Goal: Task Accomplishment & Management: Complete application form

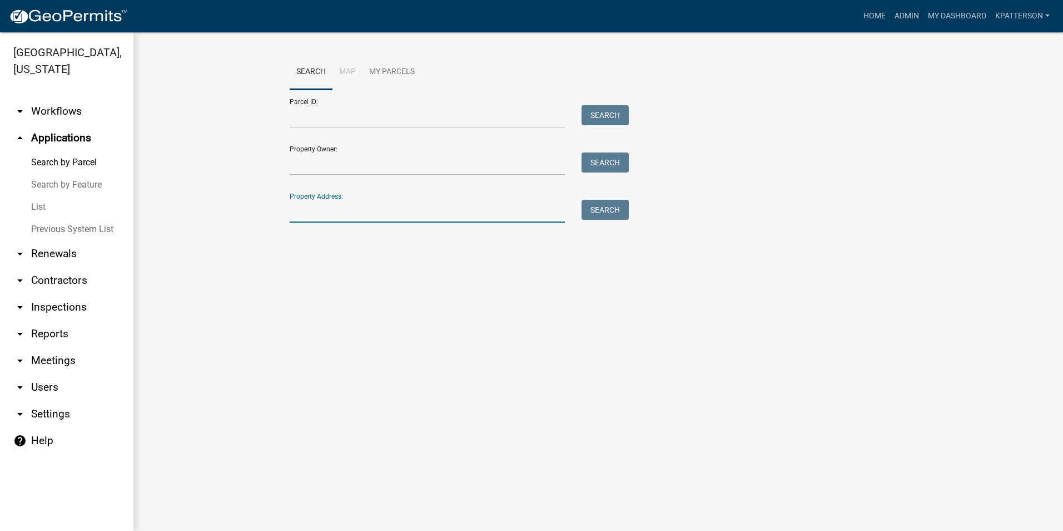
click at [373, 218] on input "Property Address:" at bounding box center [427, 211] width 275 height 23
type input "58 [PERSON_NAME]"
click at [622, 203] on button "Search" at bounding box center [605, 210] width 47 height 20
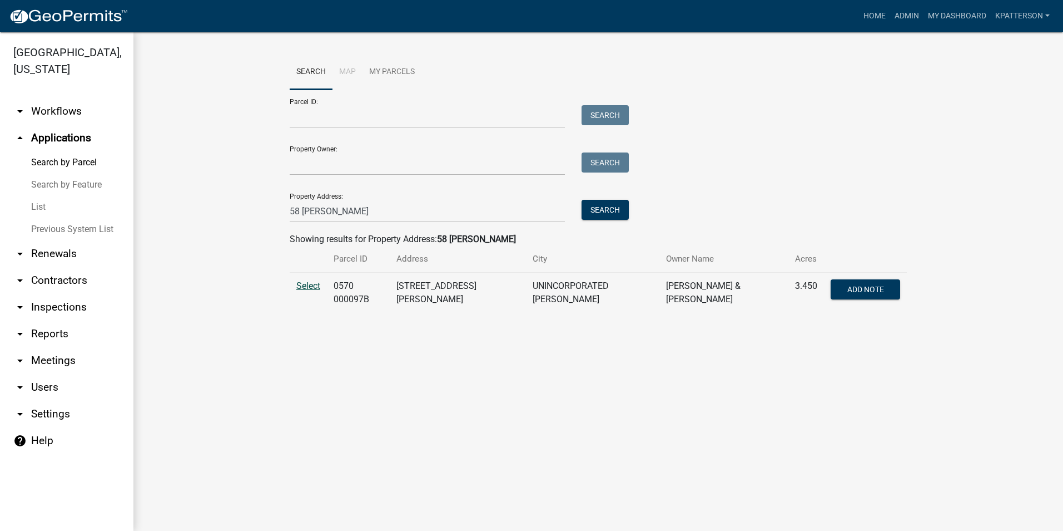
click at [299, 284] on span "Select" at bounding box center [308, 285] width 24 height 11
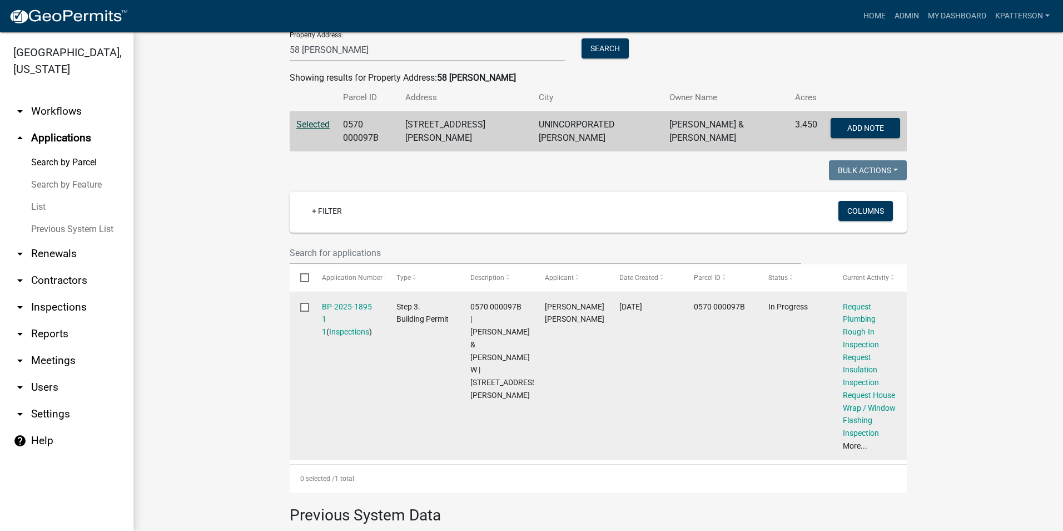
scroll to position [222, 0]
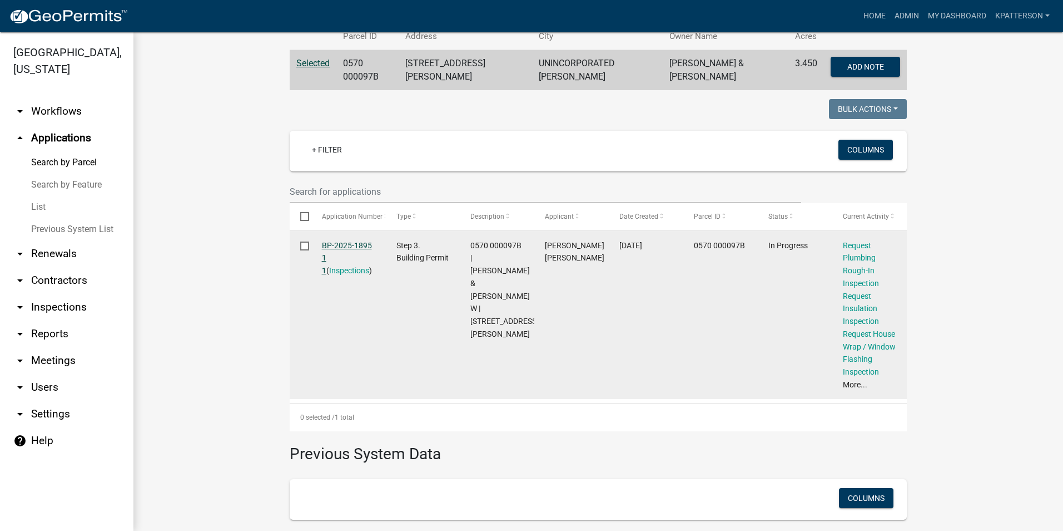
click at [346, 243] on link "BP-2025-1895 1 1" at bounding box center [347, 258] width 50 height 34
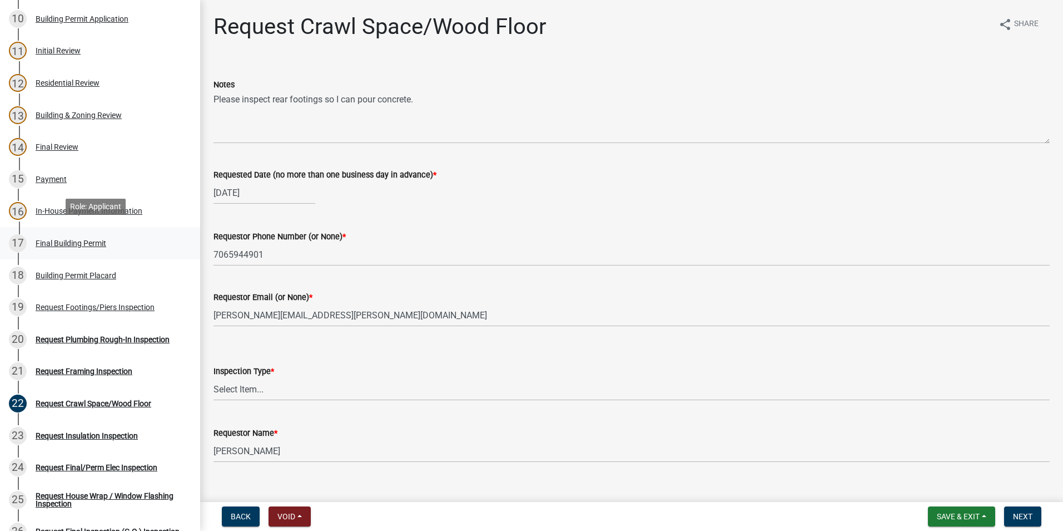
scroll to position [445, 0]
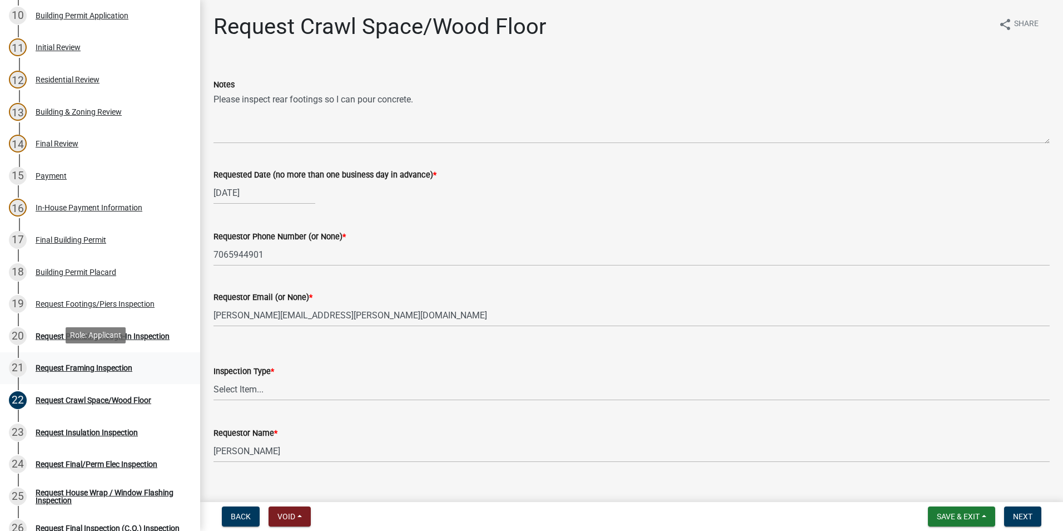
click at [113, 359] on div "21 Request Framing Inspection" at bounding box center [96, 368] width 174 height 18
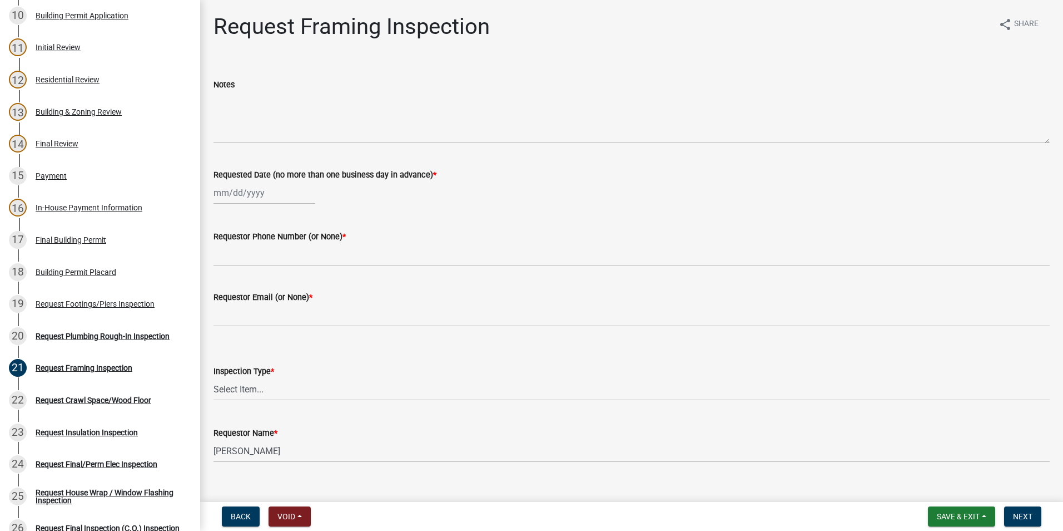
click at [253, 199] on div at bounding box center [265, 192] width 102 height 23
select select "8"
select select "2025"
click at [279, 302] on div "21" at bounding box center [278, 305] width 18 height 18
type input "[DATE]"
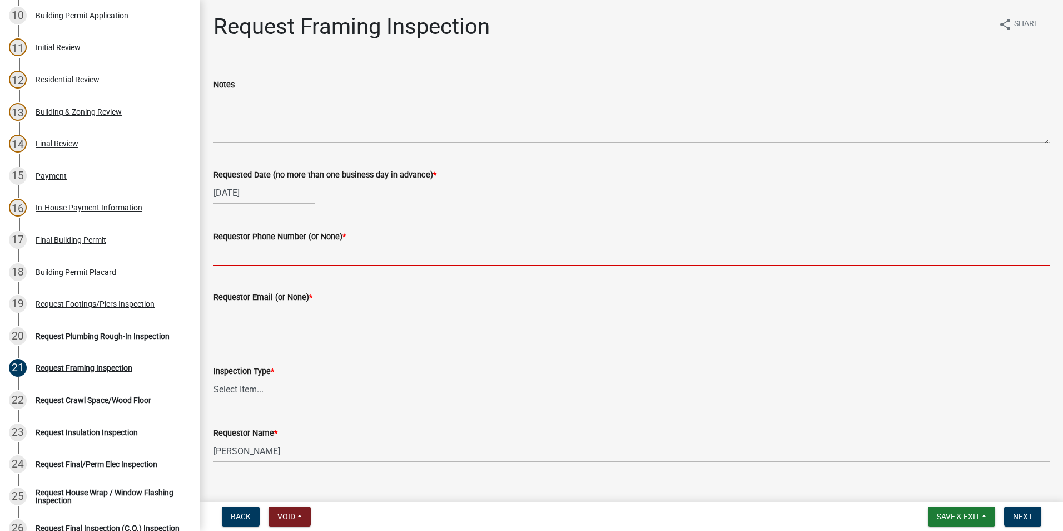
click at [270, 259] on input "Requestor Phone Number (or None) *" at bounding box center [632, 254] width 836 height 23
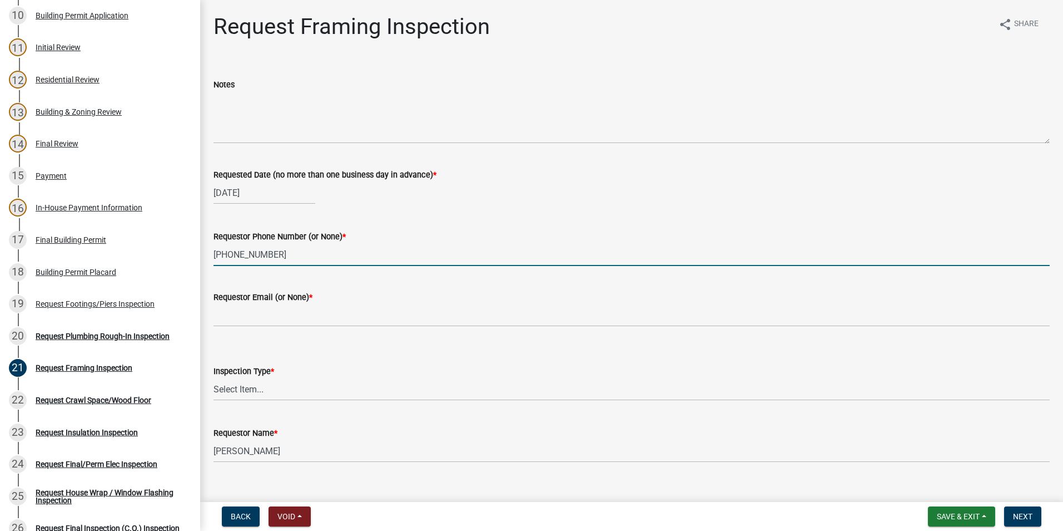
type input "[PHONE_NUMBER]"
click at [235, 333] on wm-data-entity-input "Requestor Email (or None) *" at bounding box center [632, 305] width 836 height 61
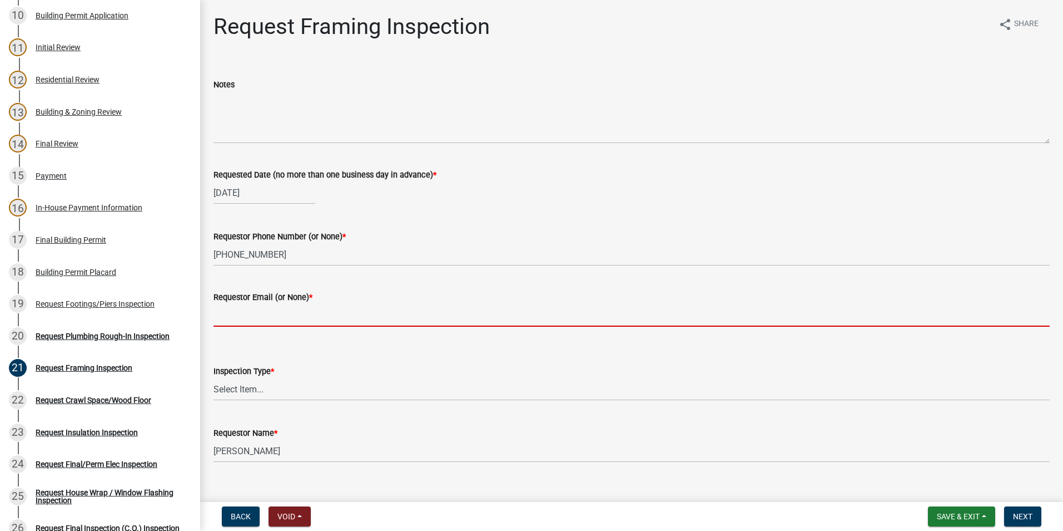
click at [239, 319] on input "Requestor Email (or None) *" at bounding box center [632, 315] width 836 height 23
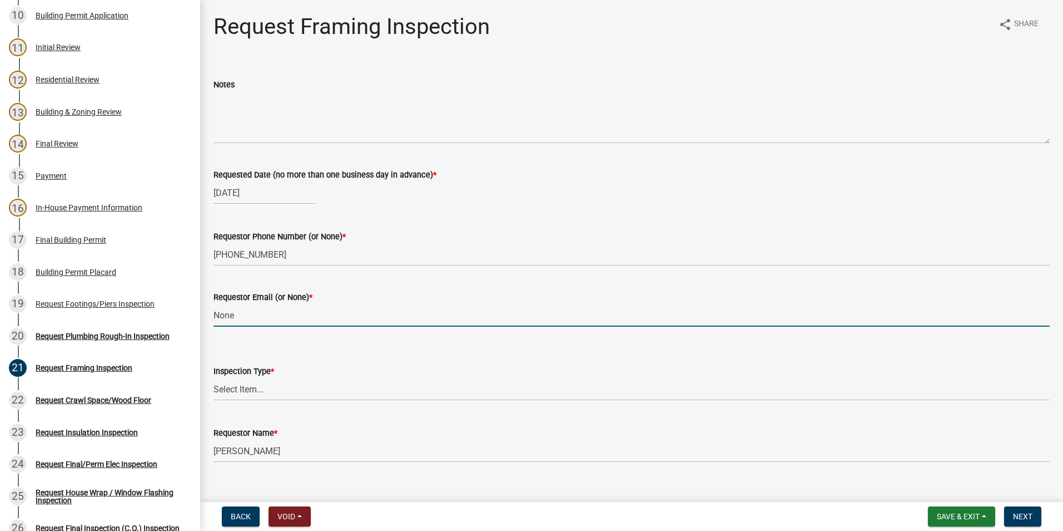
type input "None"
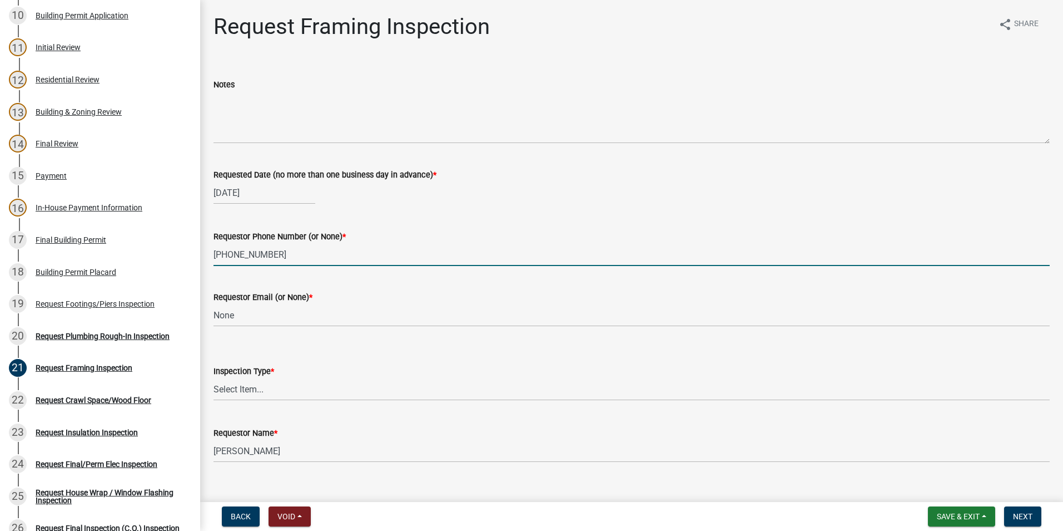
click at [635, 250] on input "[PHONE_NUMBER]" at bounding box center [632, 254] width 836 height 23
click at [274, 382] on select "Select Item... Framing" at bounding box center [632, 389] width 836 height 23
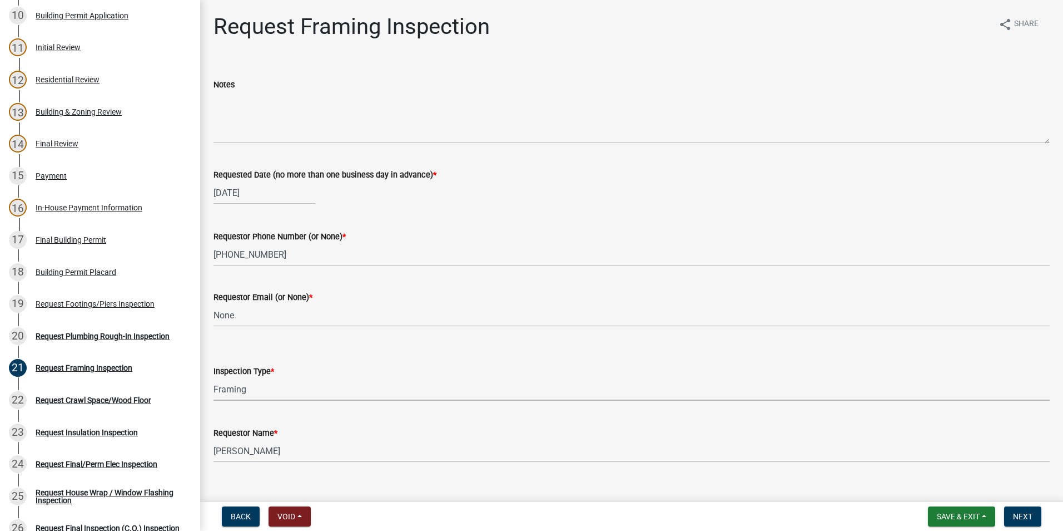
click at [214, 378] on select "Select Item... Framing" at bounding box center [632, 389] width 836 height 23
select select "37c52e4c-0293-4b91-b6c8-f52d35843f6a"
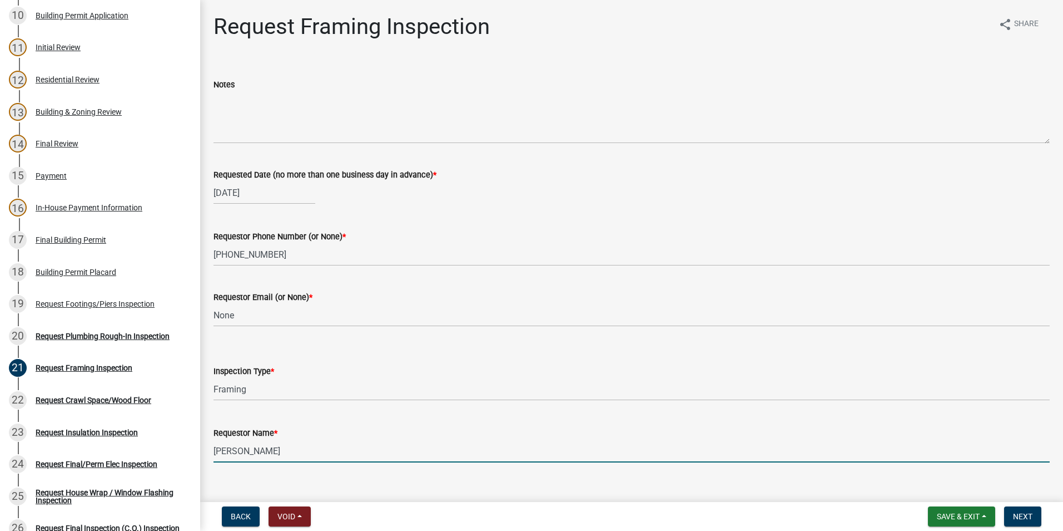
drag, startPoint x: 303, startPoint y: 448, endPoint x: 192, endPoint y: 459, distance: 111.2
click at [192, 460] on div "Step 3. Building Permit BP-2025-1895 Edit View Summary Notes Show emails 1 Intr…" at bounding box center [531, 265] width 1063 height 531
type input "[PERSON_NAME]"
click at [1027, 522] on button "Next" at bounding box center [1022, 516] width 37 height 20
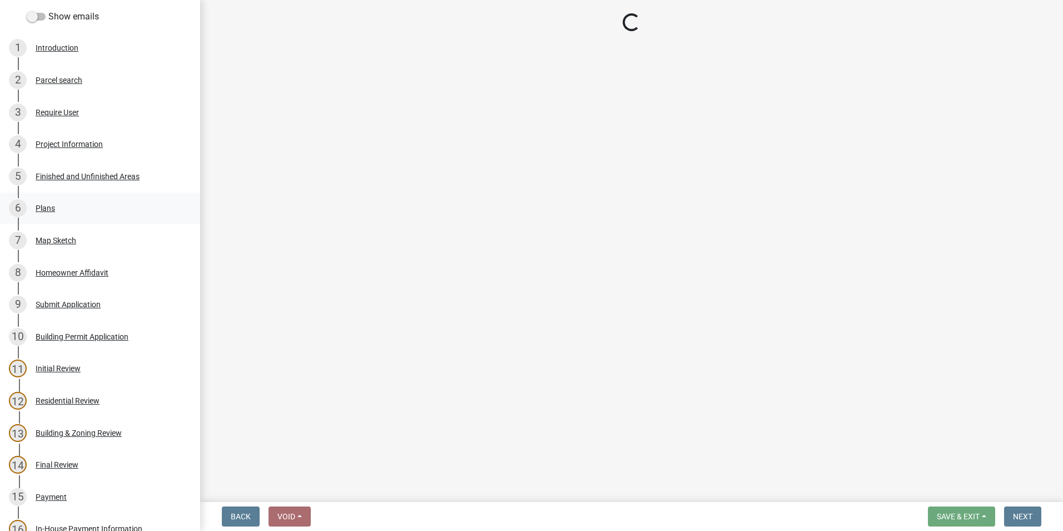
scroll to position [0, 0]
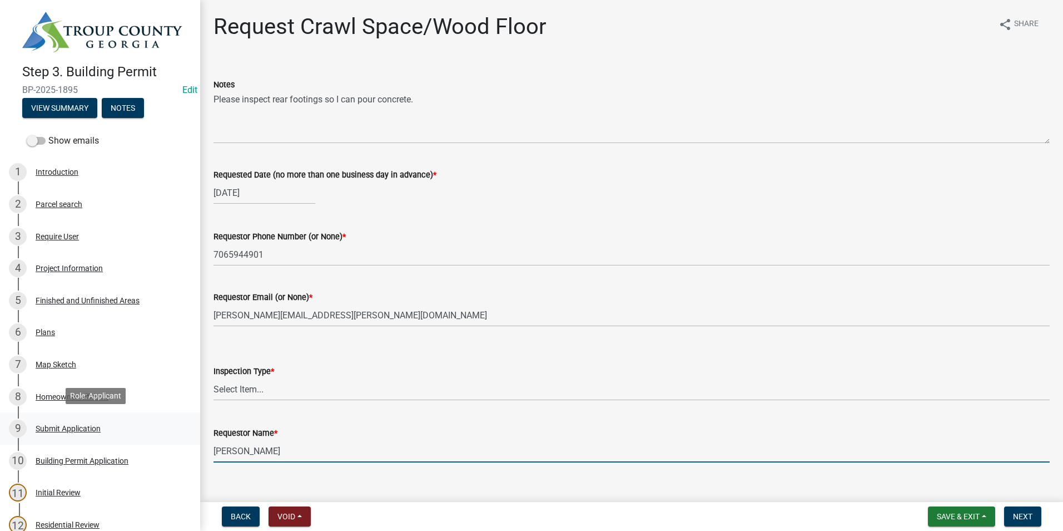
drag, startPoint x: 297, startPoint y: 443, endPoint x: 147, endPoint y: 440, distance: 149.6
click at [147, 440] on div "Step 3. Building Permit BP-2025-1895 Edit View Summary Notes Show emails 1 Intr…" at bounding box center [531, 265] width 1063 height 531
type input "\"
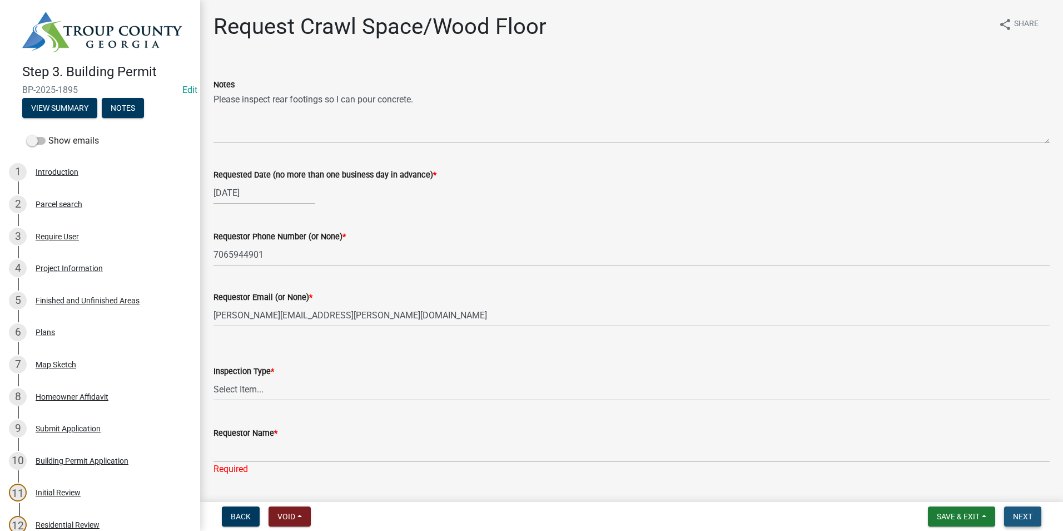
click at [1011, 513] on button "Next" at bounding box center [1022, 516] width 37 height 20
click at [252, 455] on label "Requestor Name *" at bounding box center [246, 456] width 64 height 8
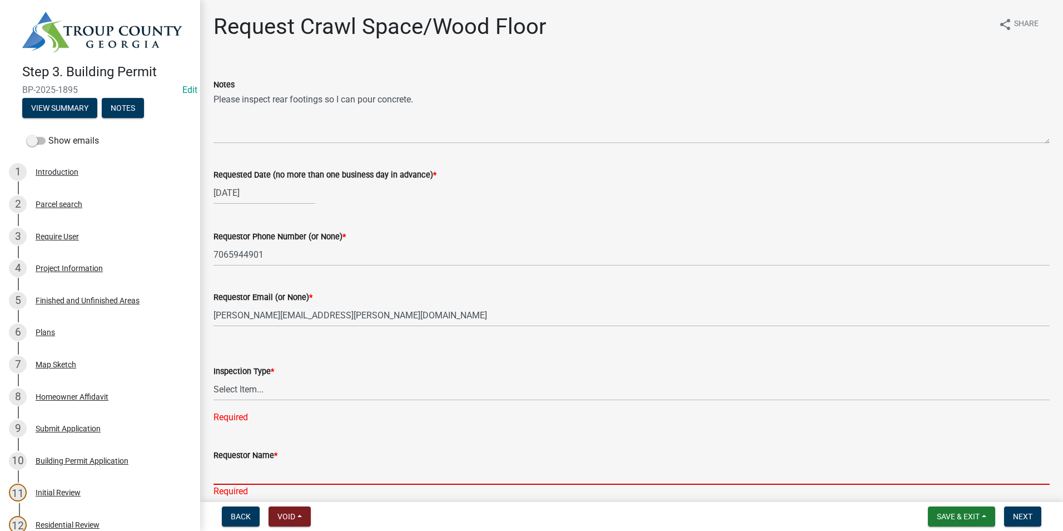
click at [252, 462] on input "Requestor Name *" at bounding box center [632, 473] width 836 height 23
click at [253, 469] on input "Requestor Name *" at bounding box center [632, 473] width 836 height 23
click at [549, 447] on div "Requestor Name * Required" at bounding box center [632, 465] width 836 height 65
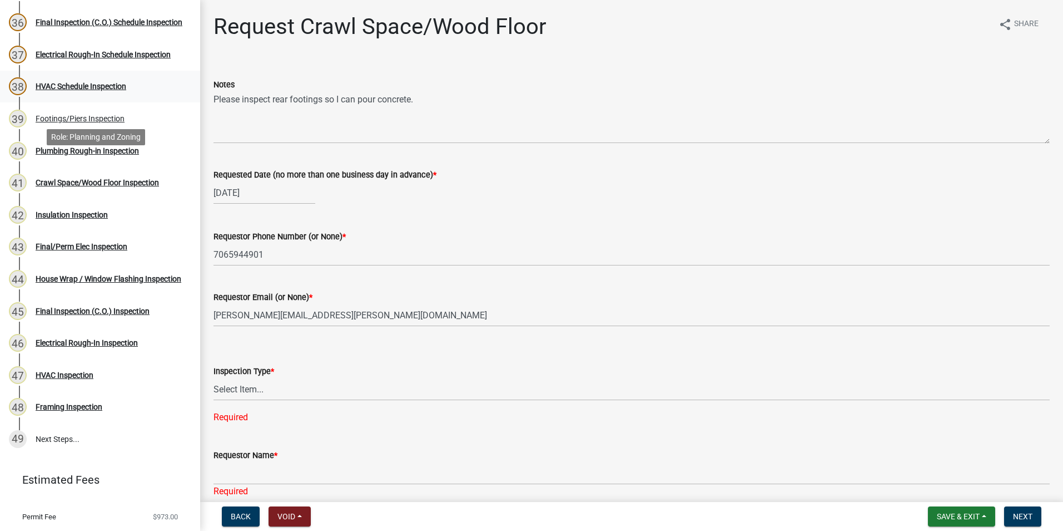
scroll to position [1279, 0]
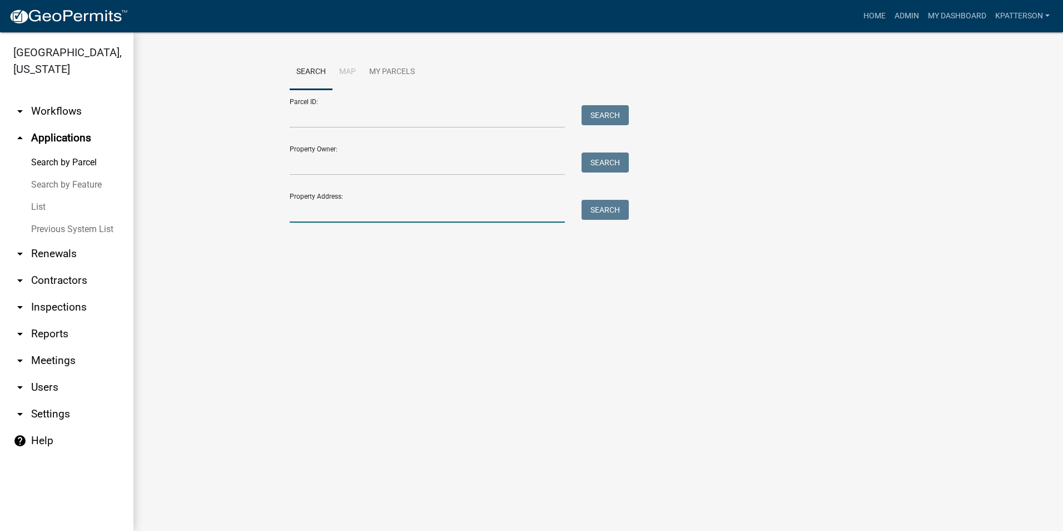
click at [338, 219] on input "Property Address:" at bounding box center [427, 211] width 275 height 23
type input "[STREET_ADDRESS][PERSON_NAME]"
click at [620, 208] on button "Search" at bounding box center [605, 210] width 47 height 20
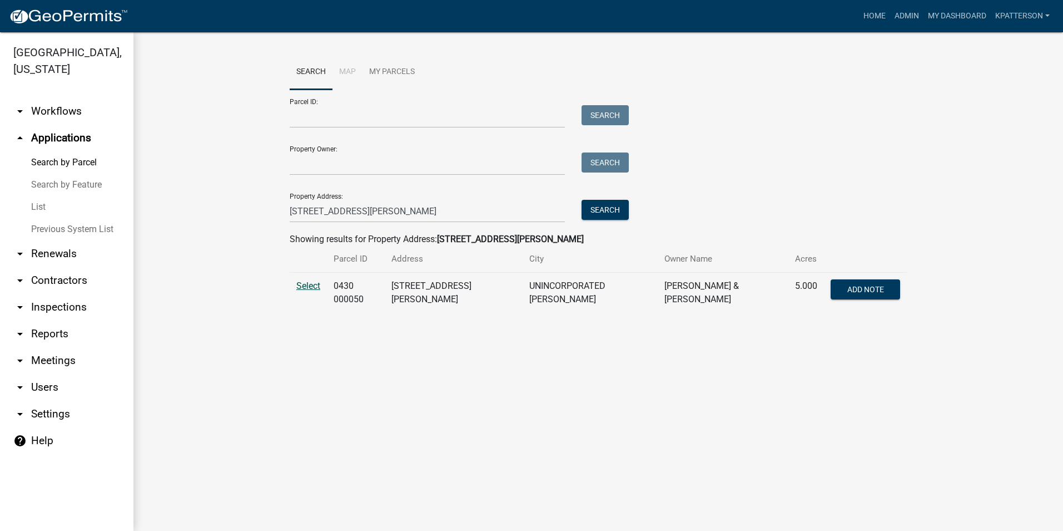
click at [307, 286] on span "Select" at bounding box center [308, 285] width 24 height 11
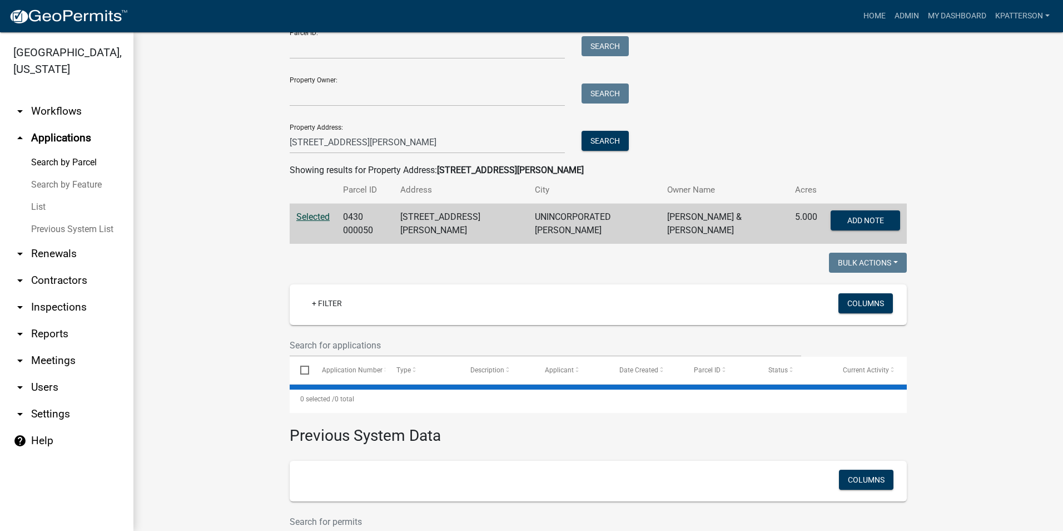
scroll to position [145, 0]
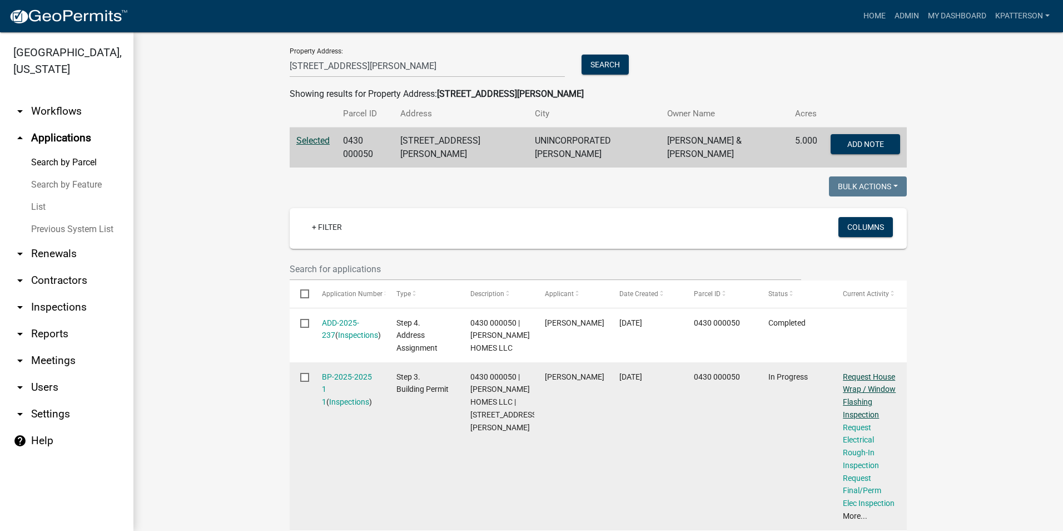
click at [869, 387] on link "Request House Wrap / Window Flashing Inspection" at bounding box center [869, 395] width 53 height 47
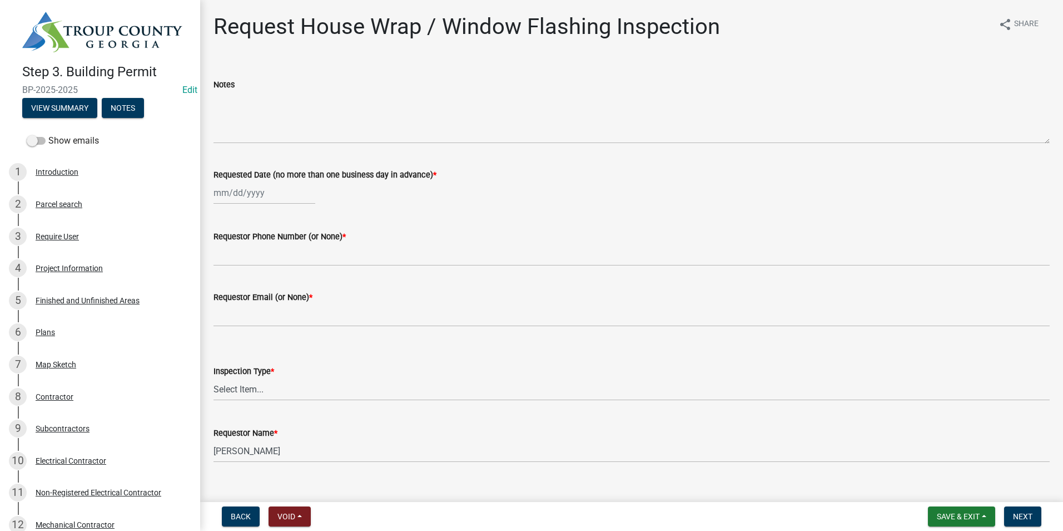
select select "8"
select select "2025"
click at [237, 192] on div "[PERSON_NAME] Feb Mar Apr [PERSON_NAME][DATE] Oct Nov [DATE] 1526 1527 1528 152…" at bounding box center [265, 192] width 102 height 23
click at [275, 301] on div "21" at bounding box center [278, 305] width 18 height 18
type input "[DATE]"
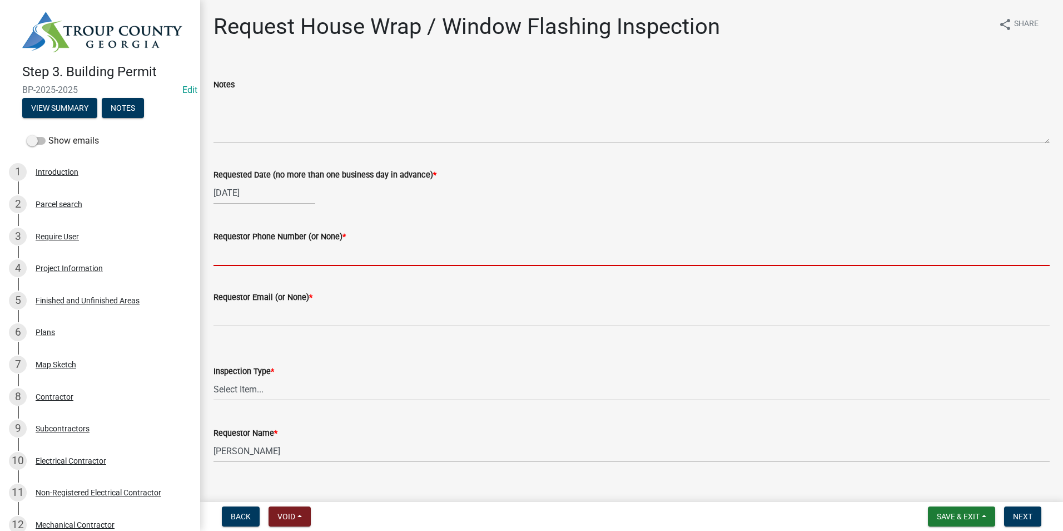
click at [269, 256] on input "Requestor Phone Number (or None) *" at bounding box center [632, 254] width 836 height 23
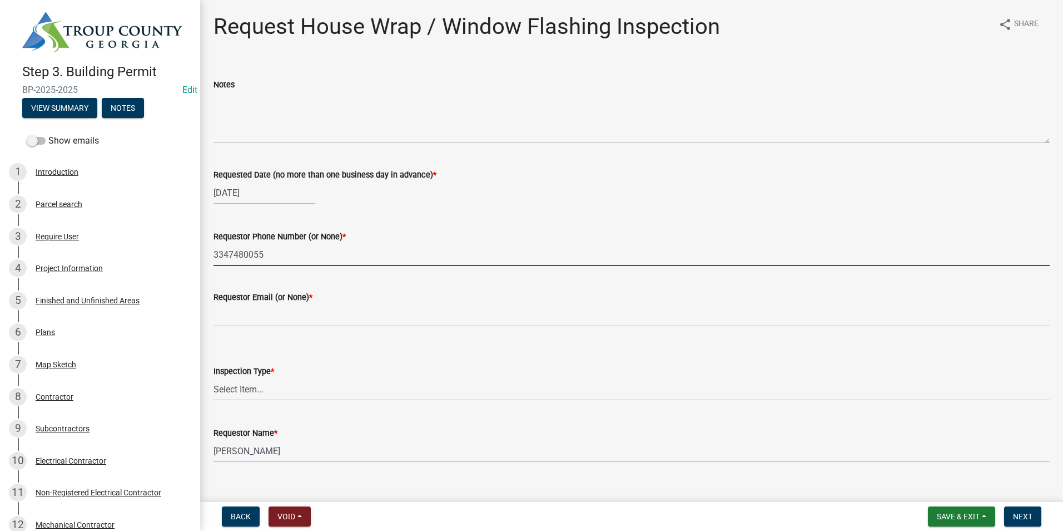
type input "3347480055"
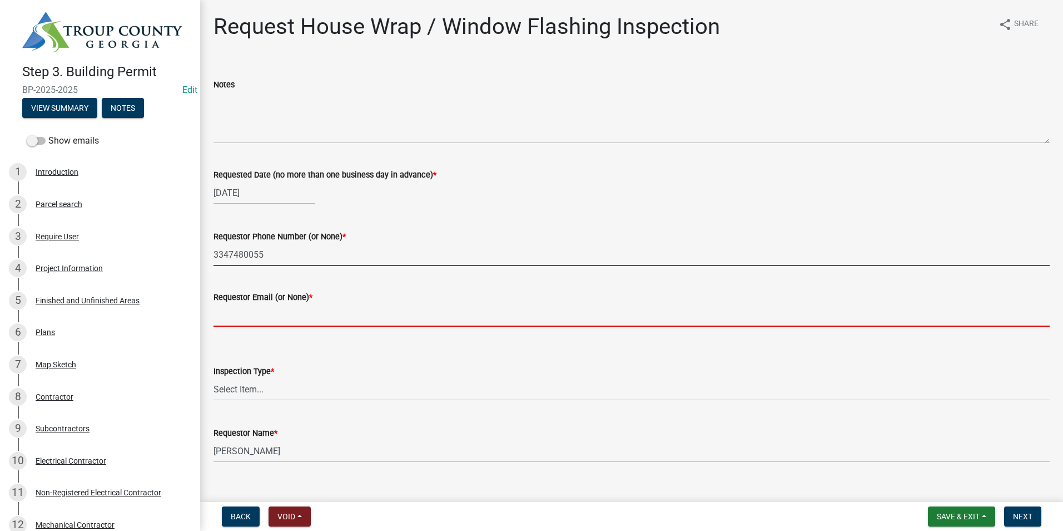
click at [281, 321] on input "Requestor Email (or None) *" at bounding box center [632, 315] width 836 height 23
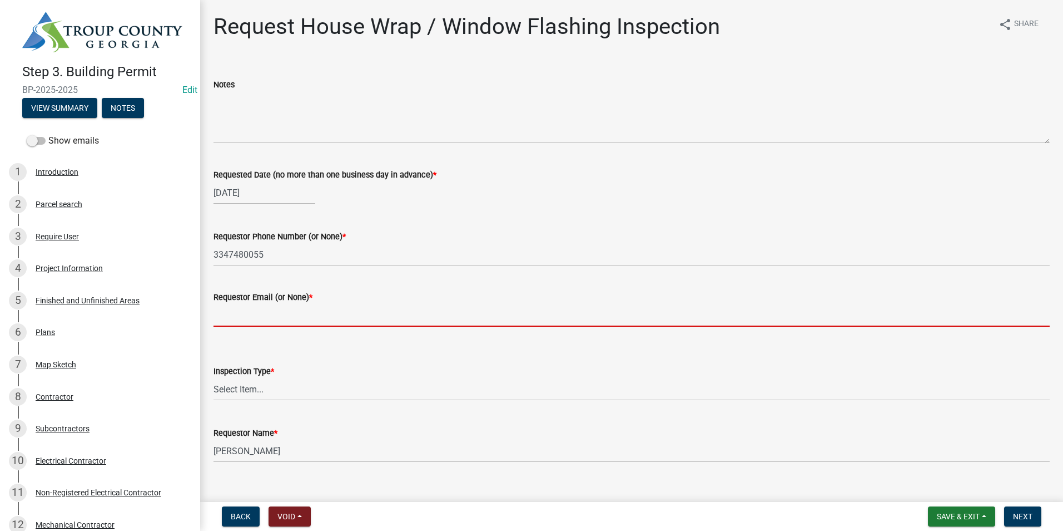
type input "None"
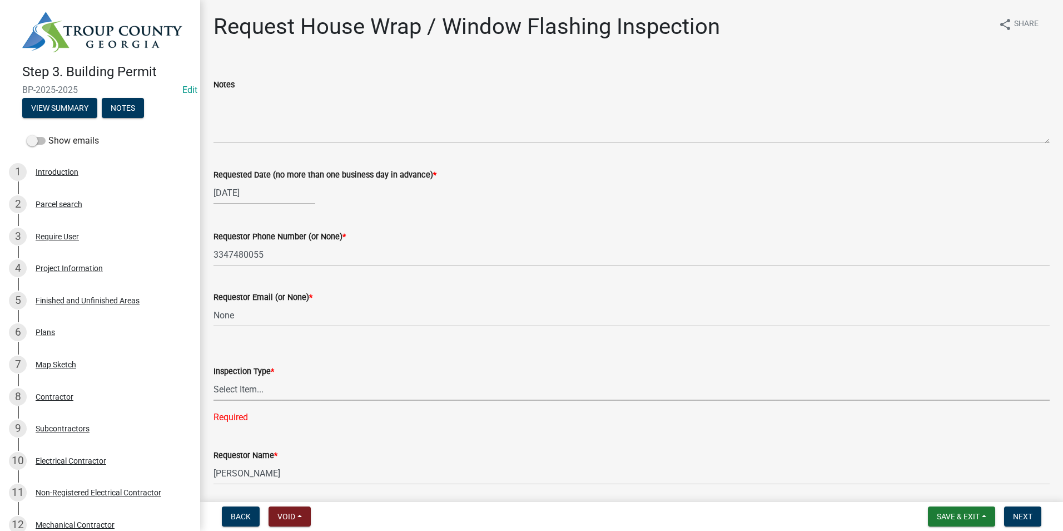
click at [276, 391] on select "Select Item... House Wrap" at bounding box center [632, 389] width 836 height 23
click at [214, 378] on select "Select Item... House Wrap" at bounding box center [632, 389] width 836 height 23
select select "d4a63920-dc66-4969-b180-05bf52efcb3d"
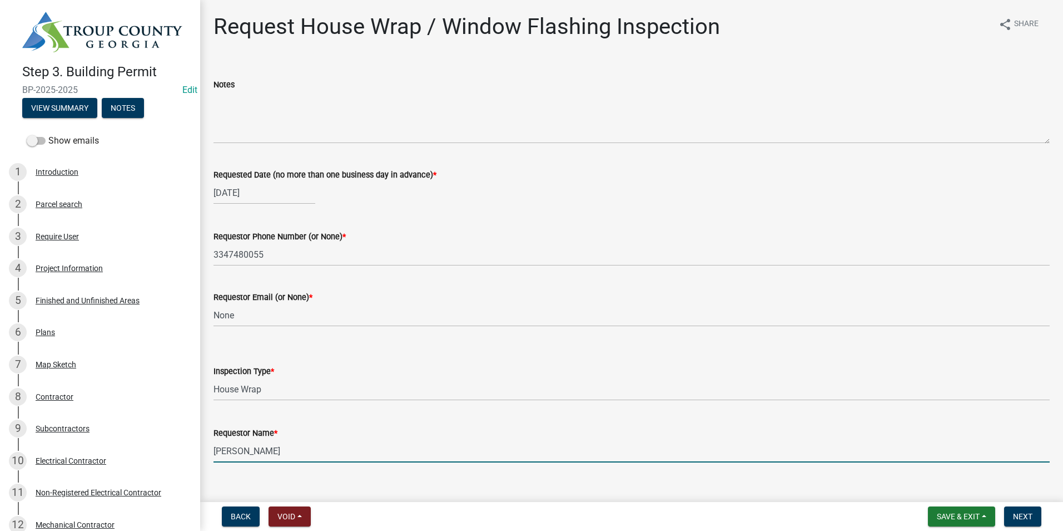
drag, startPoint x: 271, startPoint y: 456, endPoint x: 192, endPoint y: 457, distance: 79.0
click at [192, 458] on div "Step 3. Building Permit BP-2025-2025 Edit View Summary Notes Show emails 1 Intr…" at bounding box center [531, 265] width 1063 height 531
type input "[PERSON_NAME]"
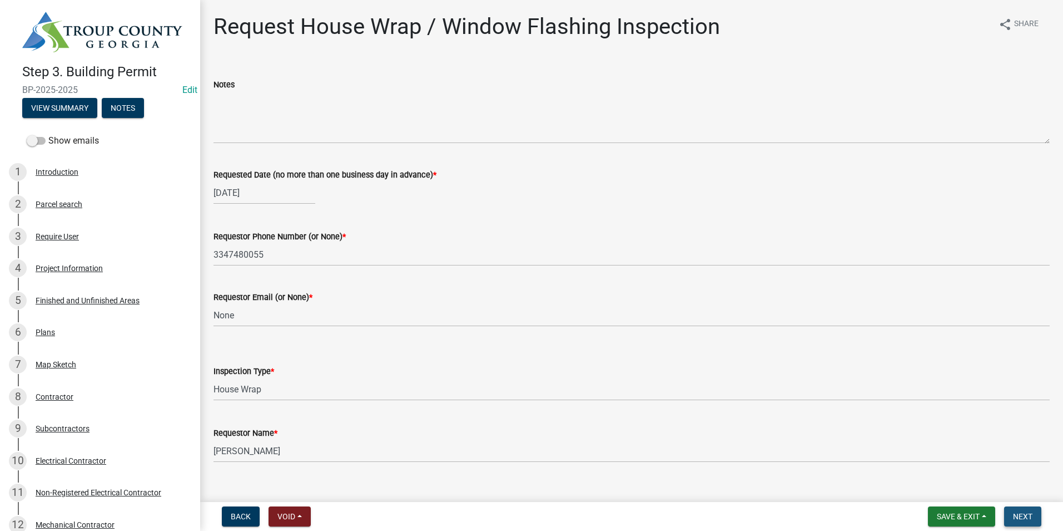
click at [1011, 515] on button "Next" at bounding box center [1022, 516] width 37 height 20
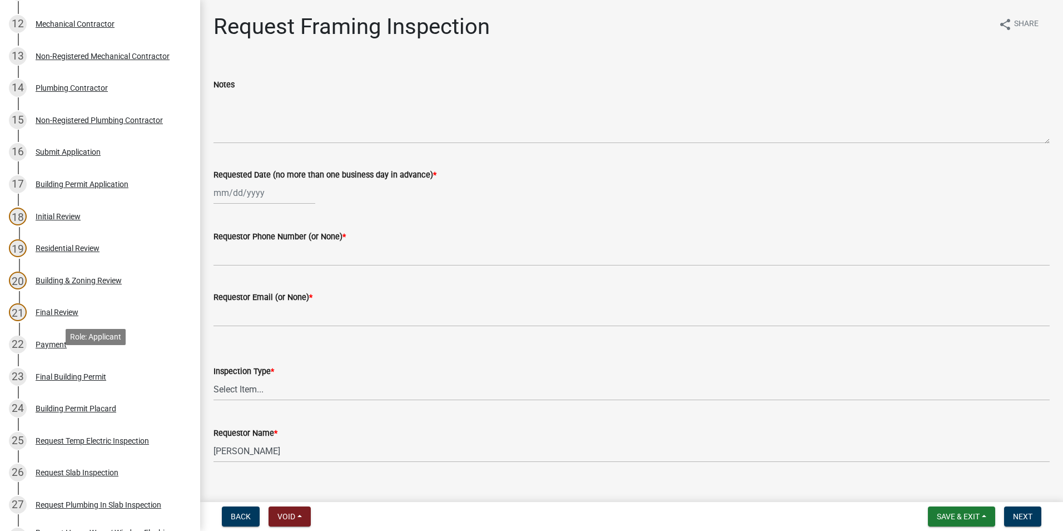
scroll to position [667, 0]
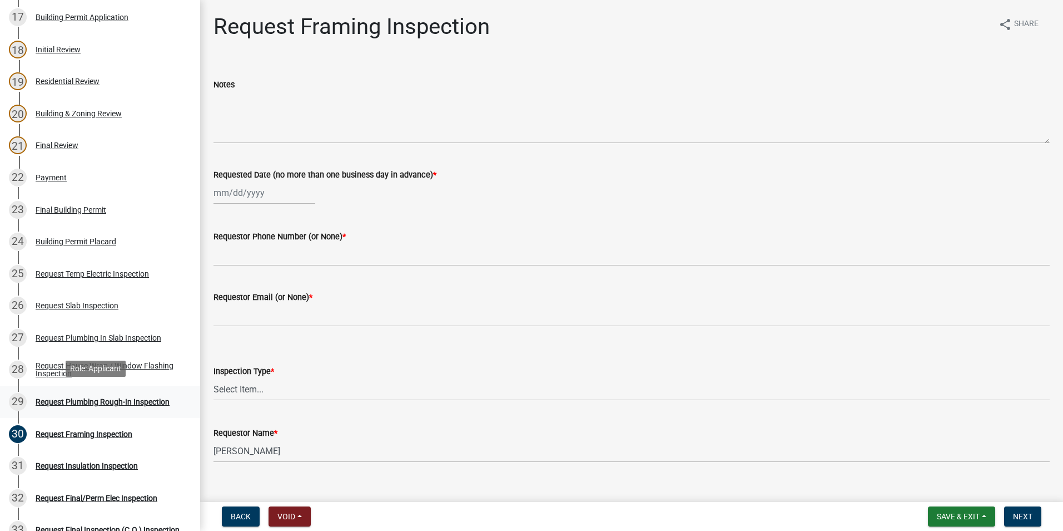
click at [94, 405] on div "29 Request Plumbing Rough-In Inspection" at bounding box center [96, 402] width 174 height 18
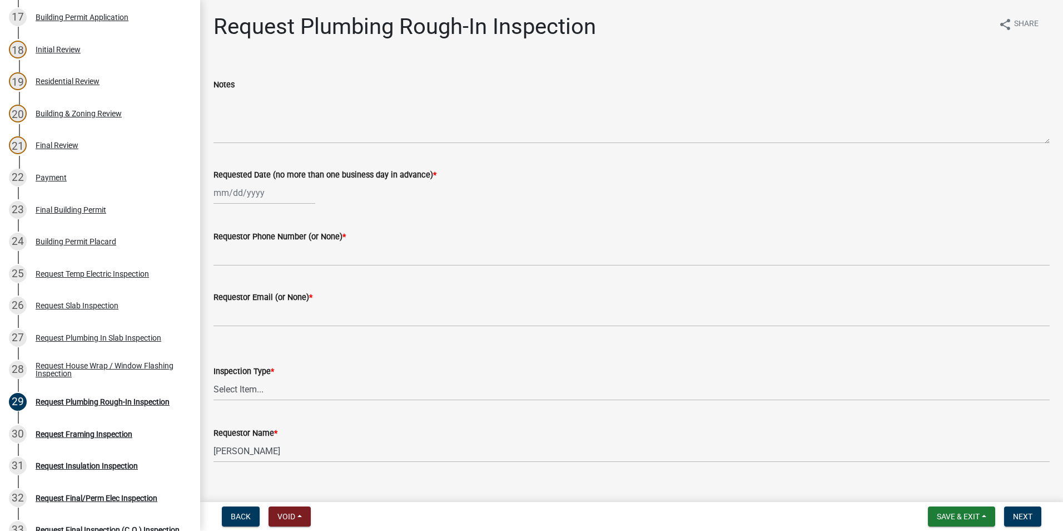
select select "8"
select select "2025"
click at [260, 197] on div "[PERSON_NAME] Feb Mar Apr [PERSON_NAME][DATE] Oct Nov [DATE] 1526 1527 1528 152…" at bounding box center [265, 192] width 102 height 23
click at [270, 303] on div "21" at bounding box center [278, 305] width 18 height 18
type input "[DATE]"
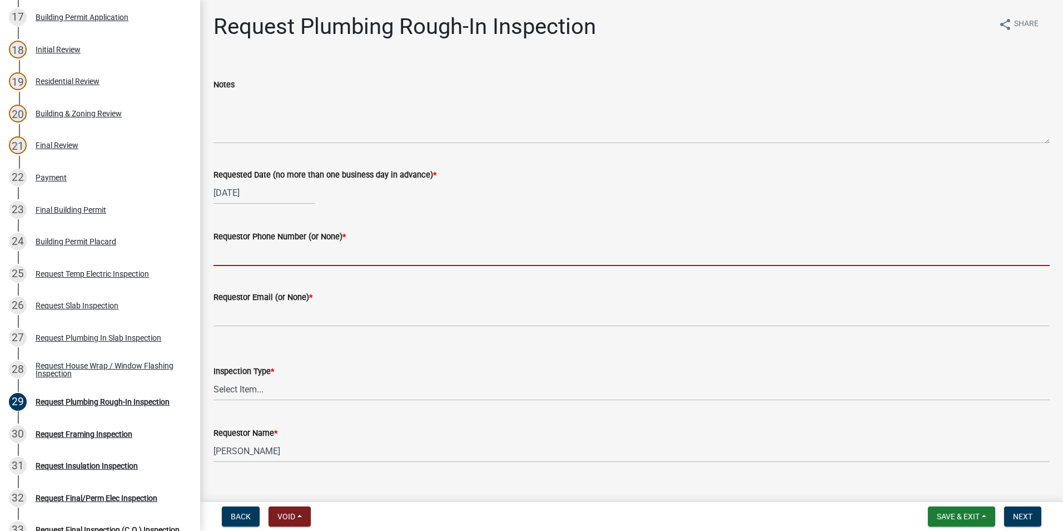
click at [269, 258] on input "Requestor Phone Number (or None) *" at bounding box center [632, 254] width 836 height 23
type input "3347480055"
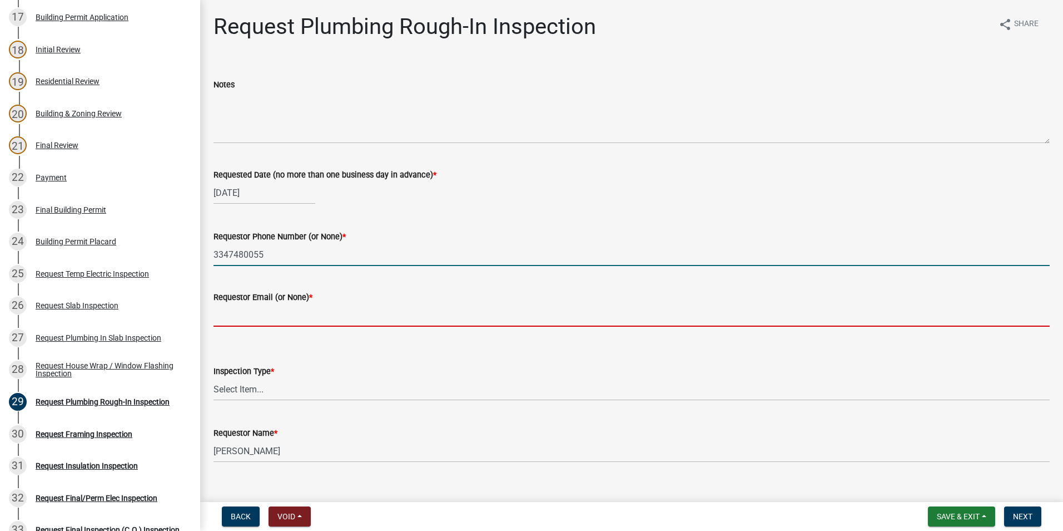
type input "None"
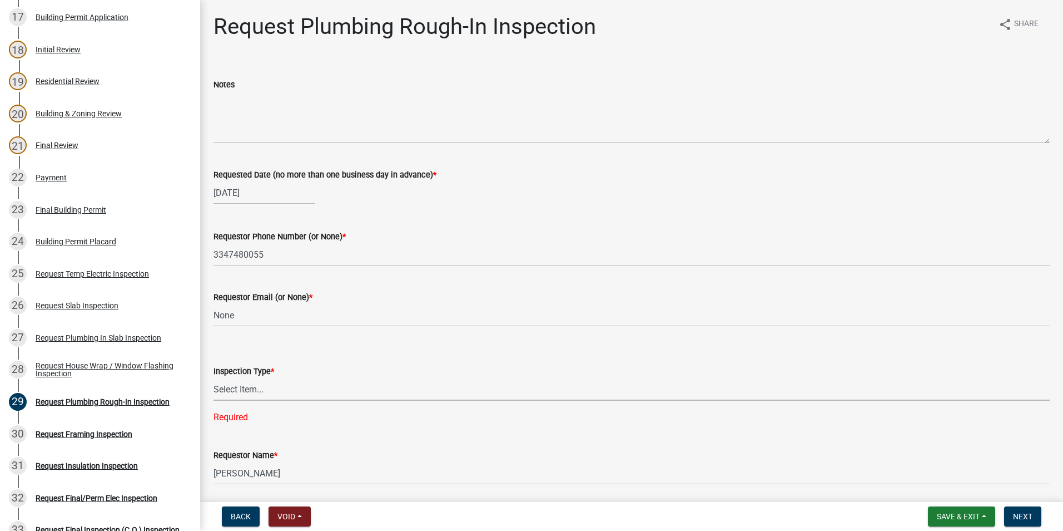
click at [244, 387] on select "Select Item... Plumbing Rough-In" at bounding box center [632, 389] width 836 height 23
click at [214, 378] on select "Select Item... Plumbing Rough-In" at bounding box center [632, 389] width 836 height 23
select select "d1de9a53-ca36-4ba4-9767-b1741540e47d"
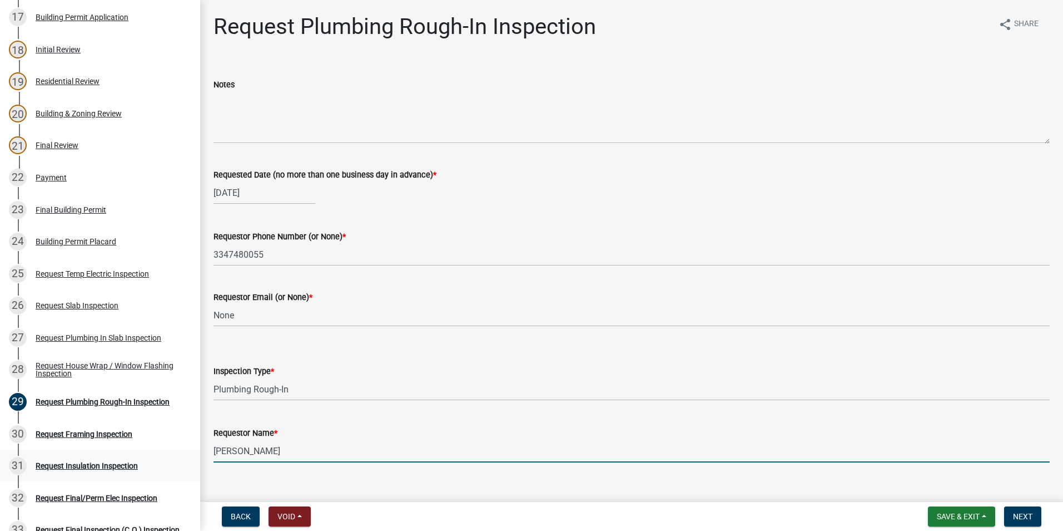
drag, startPoint x: 278, startPoint y: 448, endPoint x: 147, endPoint y: 449, distance: 131.3
click at [159, 449] on div "Step 3. Building Permit BP-2025-2025 Edit View Summary Notes Show emails 1 Intr…" at bounding box center [531, 265] width 1063 height 531
type input "[PERSON_NAME]"
click at [1017, 509] on button "Next" at bounding box center [1022, 516] width 37 height 20
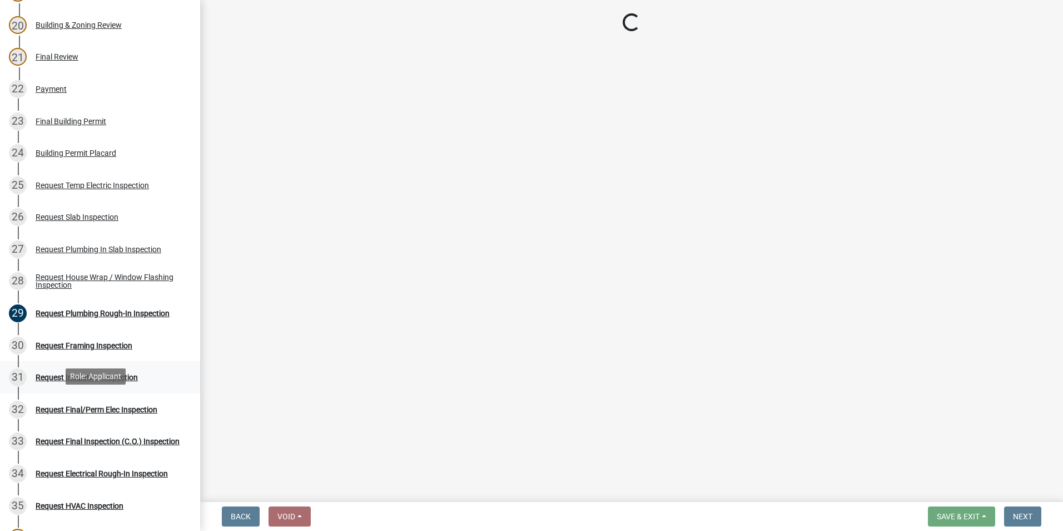
scroll to position [779, 0]
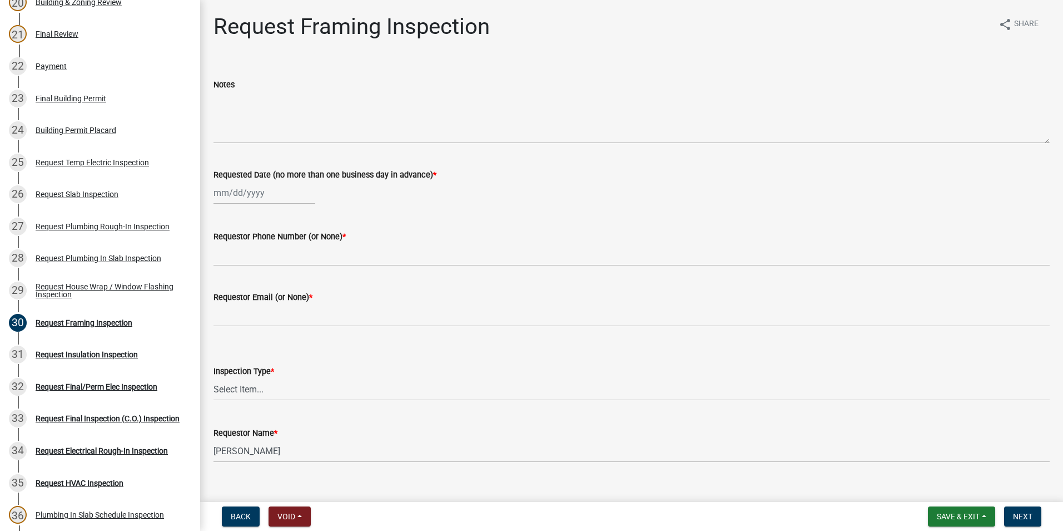
select select "8"
select select "2025"
click at [269, 195] on div "[PERSON_NAME] Feb Mar Apr [PERSON_NAME][DATE] Oct Nov [DATE] 1526 1527 1528 152…" at bounding box center [265, 192] width 102 height 23
click at [283, 302] on div "21" at bounding box center [278, 305] width 18 height 18
type input "[DATE]"
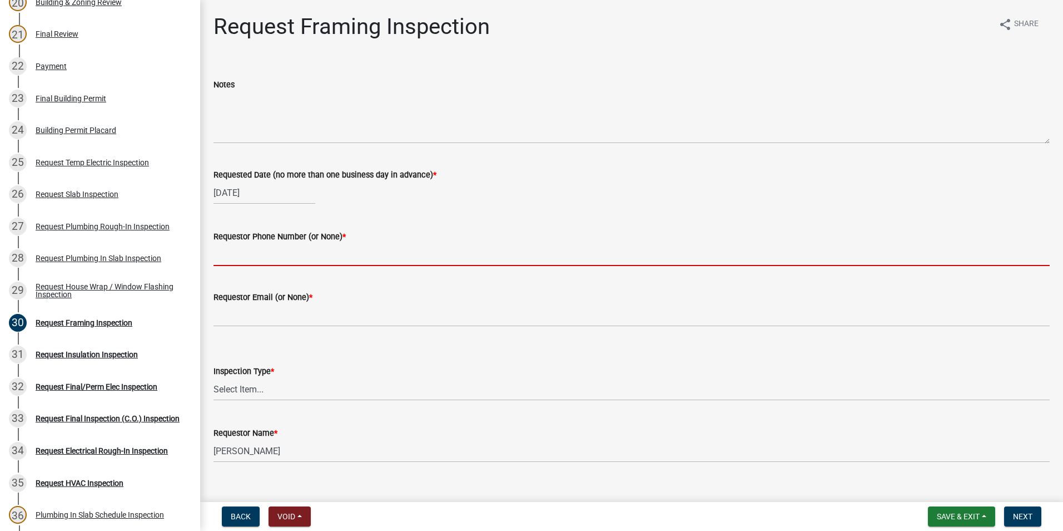
click at [277, 259] on input "Requestor Phone Number (or None) *" at bounding box center [632, 254] width 836 height 23
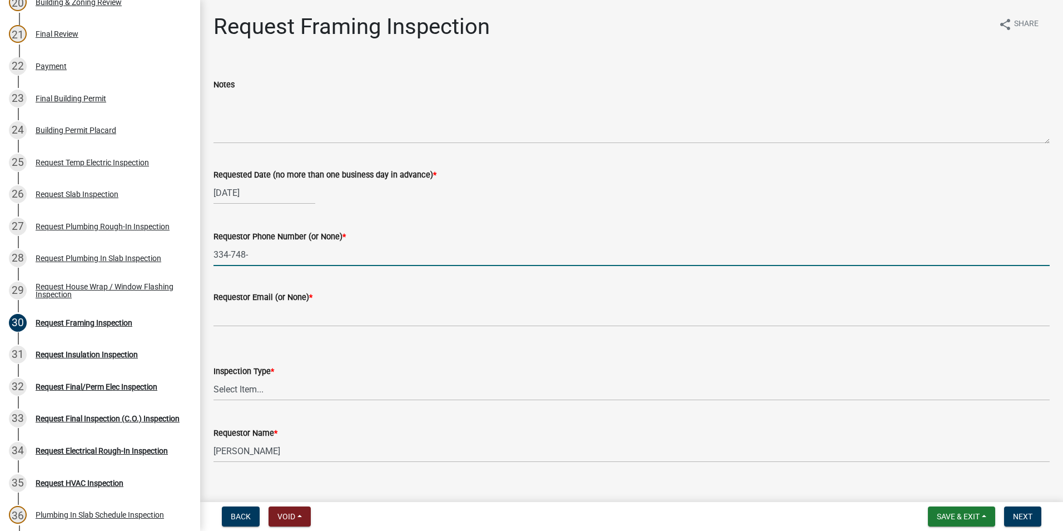
type input "[PHONE_NUMBER]"
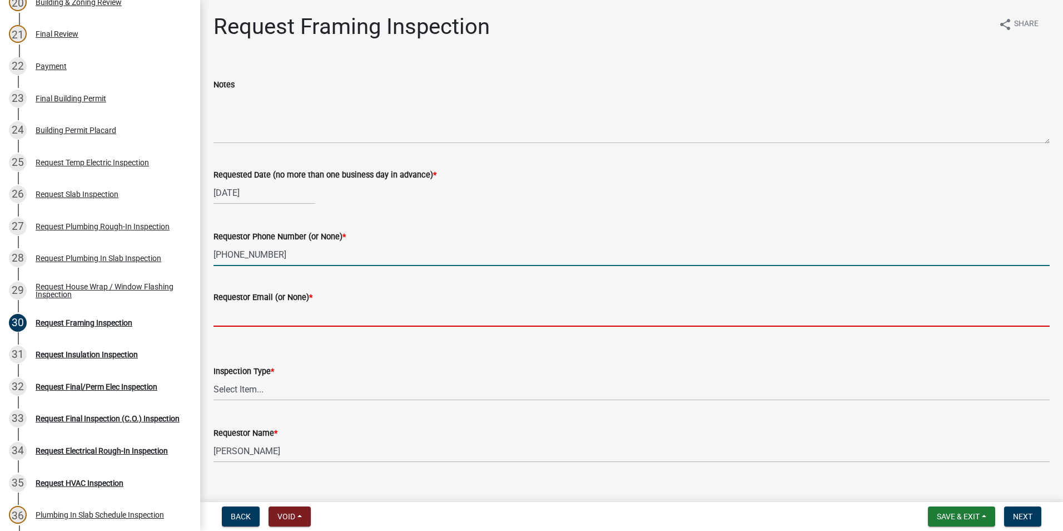
click at [331, 318] on input "Requestor Email (or None) *" at bounding box center [632, 315] width 836 height 23
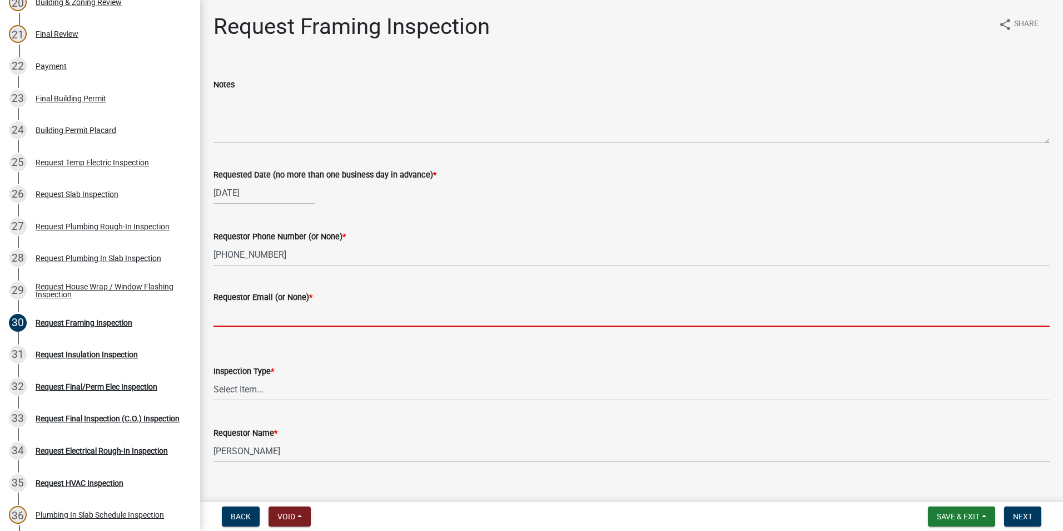
type input "None"
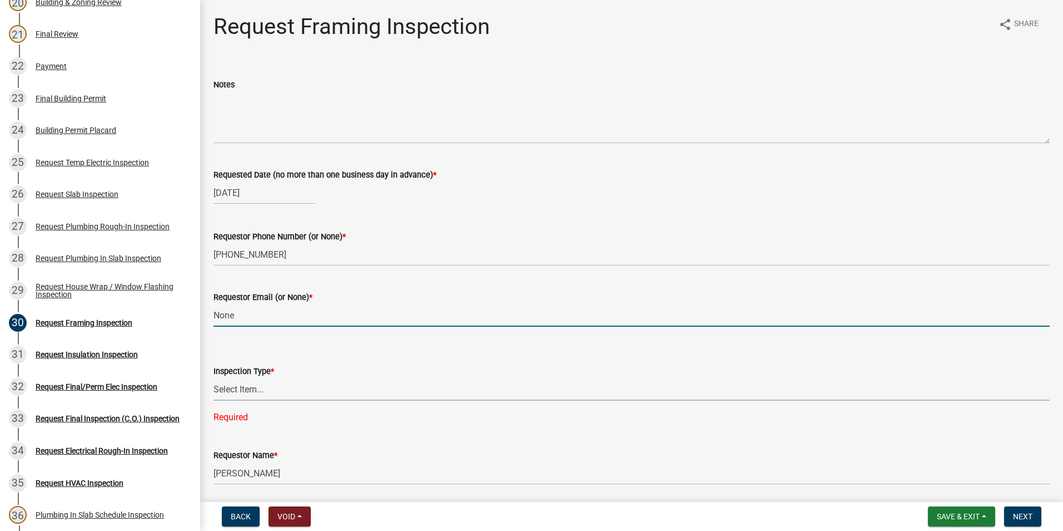
click at [308, 392] on select "Select Item... Framing" at bounding box center [632, 389] width 836 height 23
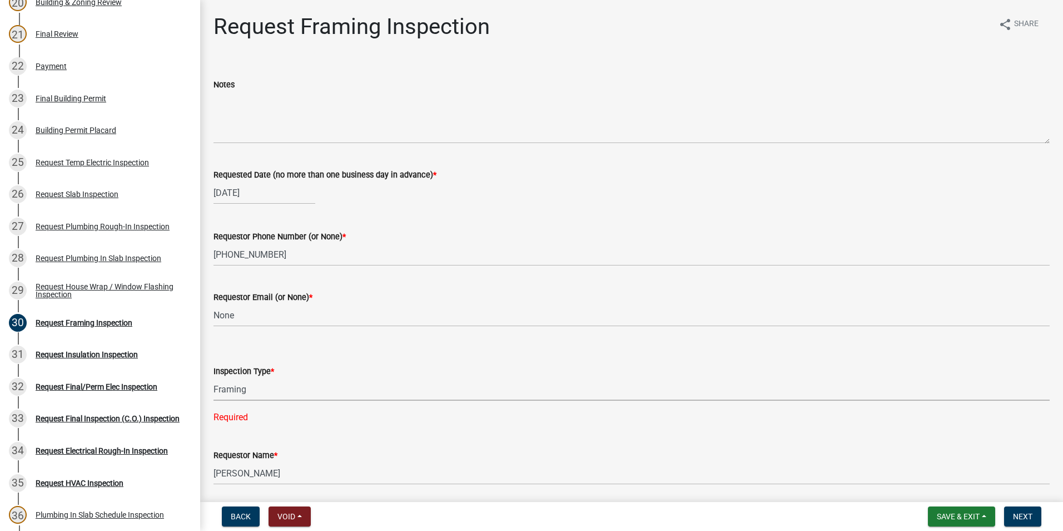
click at [214, 378] on select "Select Item... Framing" at bounding box center [632, 389] width 836 height 23
select select "37c52e4c-0293-4b91-b6c8-f52d35843f6a"
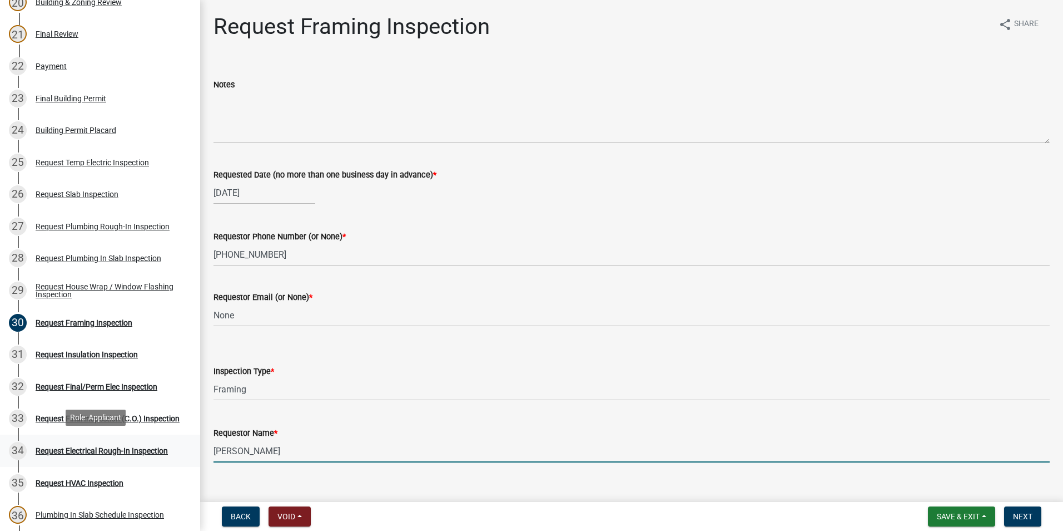
drag, startPoint x: 288, startPoint y: 453, endPoint x: 105, endPoint y: 452, distance: 183.0
click at [114, 460] on div "Step 3. Building Permit BP-2025-2025 Edit View Summary Notes Show emails 1 Intr…" at bounding box center [531, 265] width 1063 height 531
type input "[PERSON_NAME]"
click at [1024, 519] on span "Next" at bounding box center [1022, 516] width 19 height 9
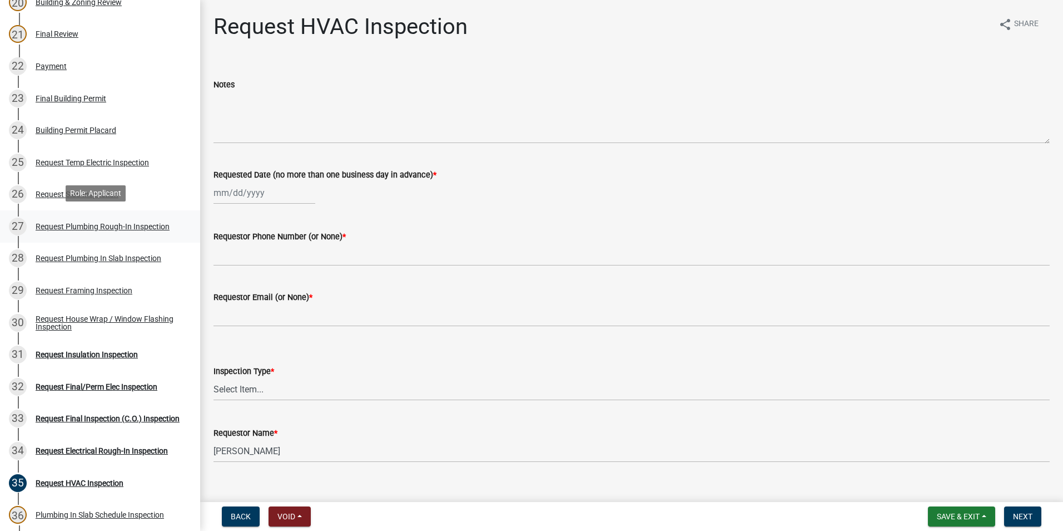
click at [107, 222] on div "Request Plumbing Rough-In Inspection" at bounding box center [103, 226] width 134 height 8
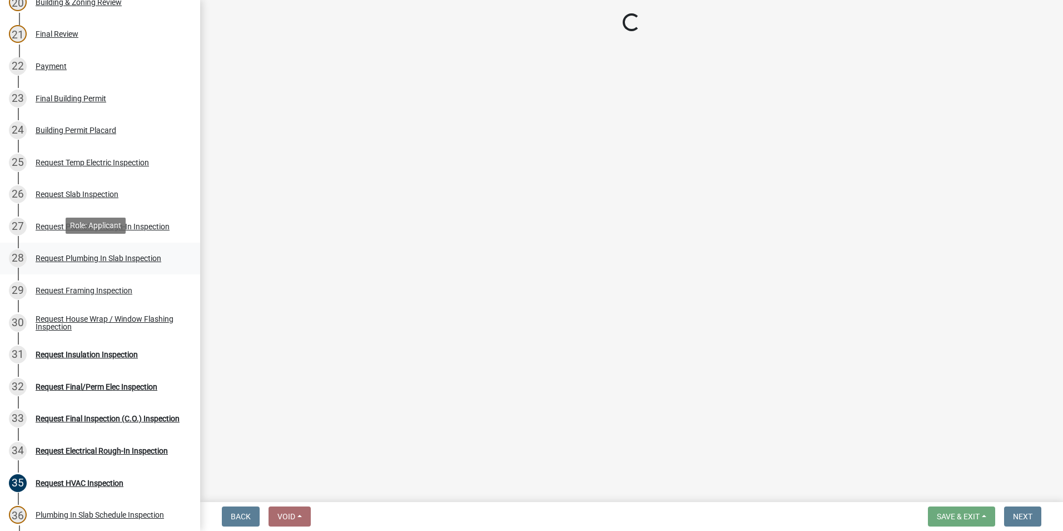
select select "d1de9a53-ca36-4ba4-9767-b1741540e47d"
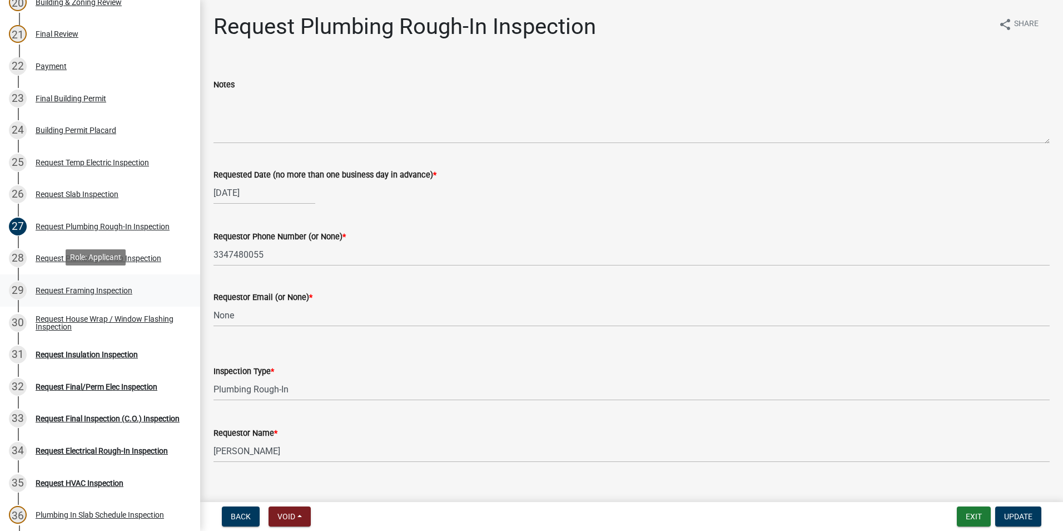
click at [69, 290] on div "Request Framing Inspection" at bounding box center [84, 290] width 97 height 8
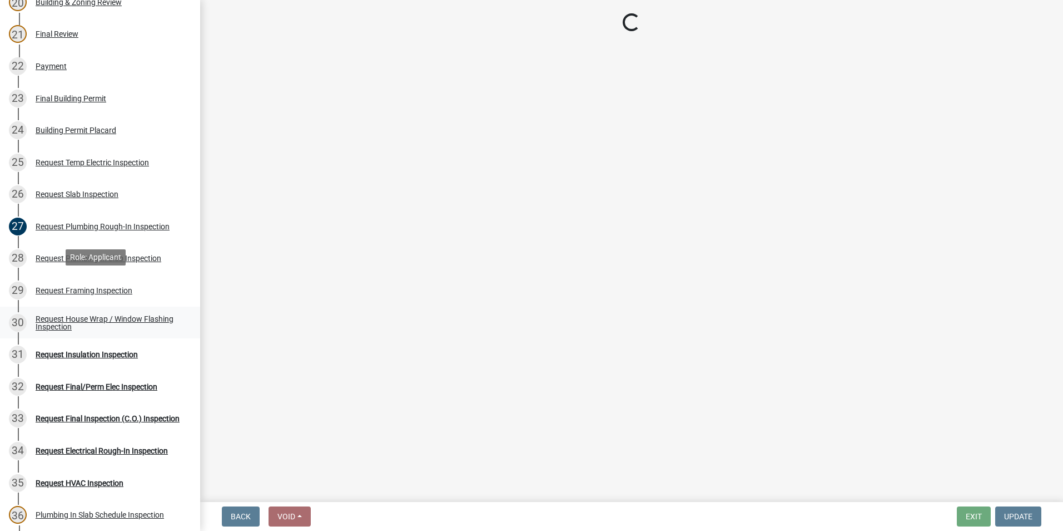
select select "37c52e4c-0293-4b91-b6c8-f52d35843f6a"
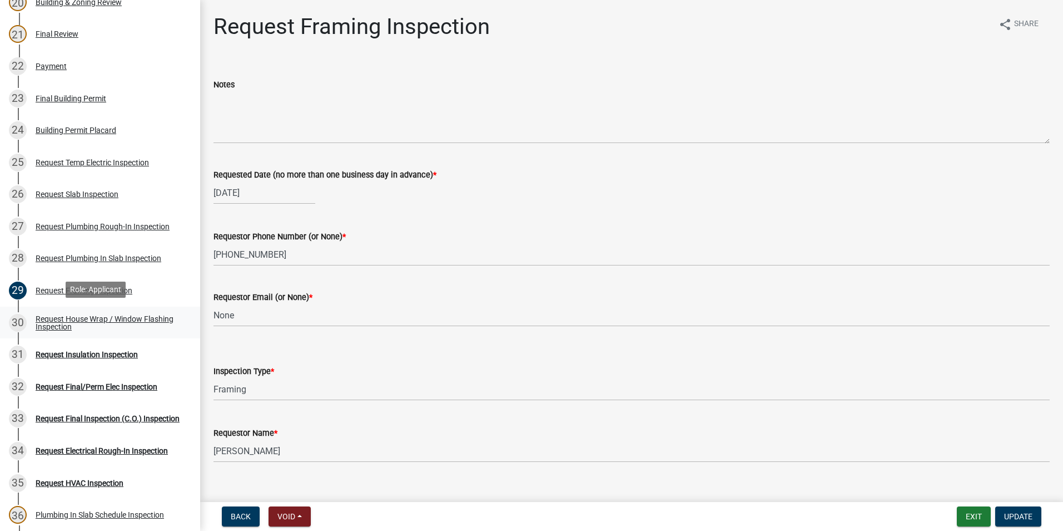
click at [64, 327] on div "Request House Wrap / Window Flashing Inspection" at bounding box center [109, 323] width 147 height 16
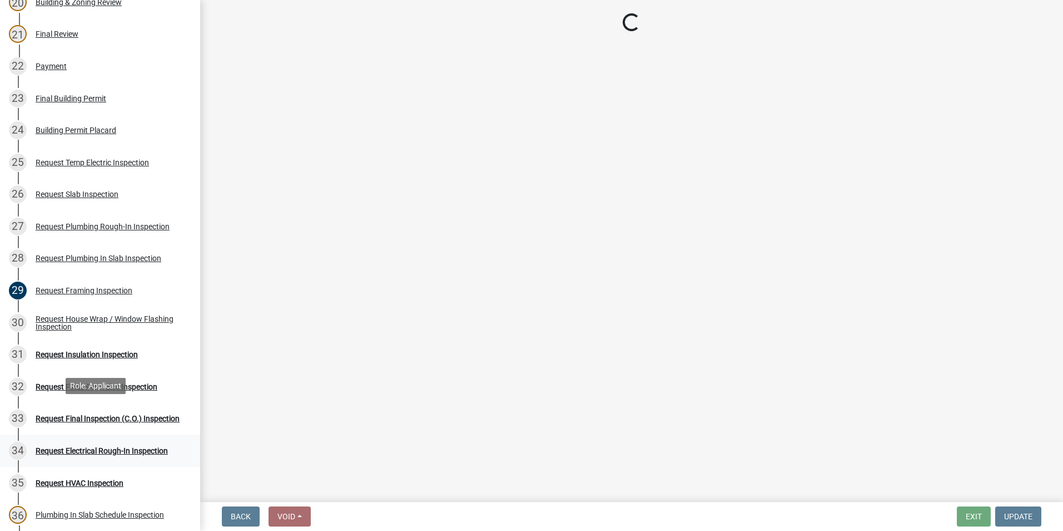
select select "d4a63920-dc66-4969-b180-05bf52efcb3d"
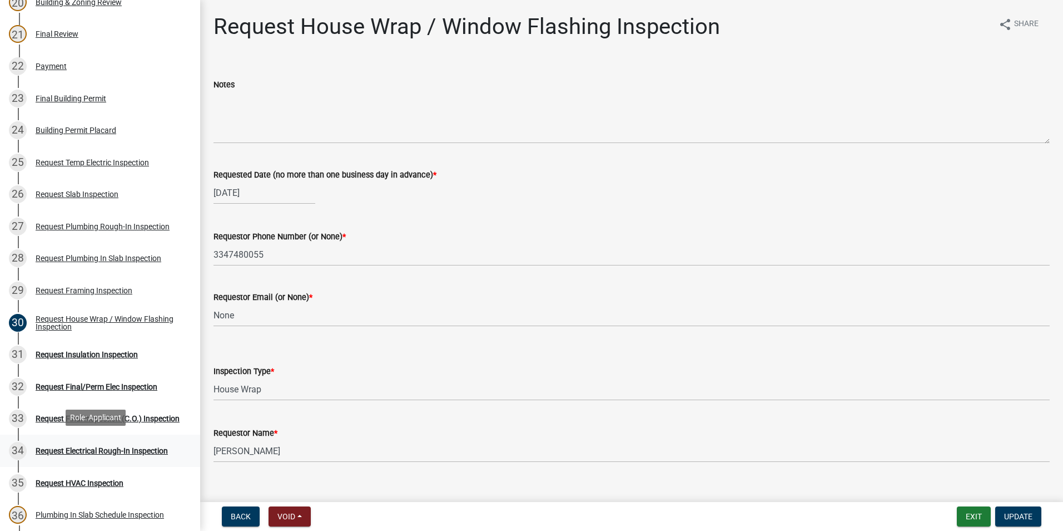
click at [87, 448] on div "Request Electrical Rough-In Inspection" at bounding box center [102, 451] width 132 height 8
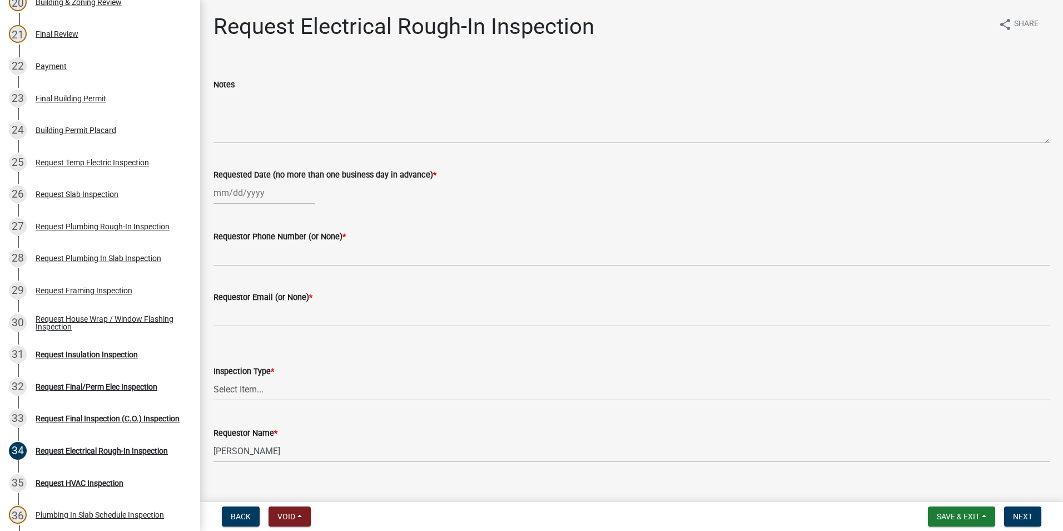
select select "8"
select select "2025"
drag, startPoint x: 275, startPoint y: 193, endPoint x: 275, endPoint y: 199, distance: 6.1
click at [275, 195] on div "[PERSON_NAME] Feb Mar Apr [PERSON_NAME][DATE] Oct Nov [DATE] 1526 1527 1528 152…" at bounding box center [265, 192] width 102 height 23
drag, startPoint x: 278, startPoint y: 308, endPoint x: 276, endPoint y: 298, distance: 9.6
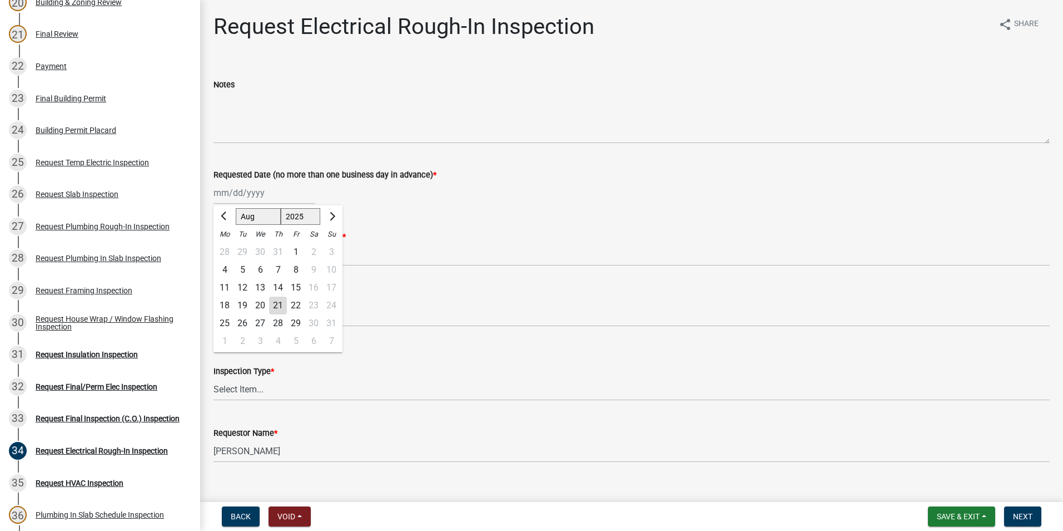
click at [278, 307] on div "21" at bounding box center [278, 305] width 18 height 18
type input "[DATE]"
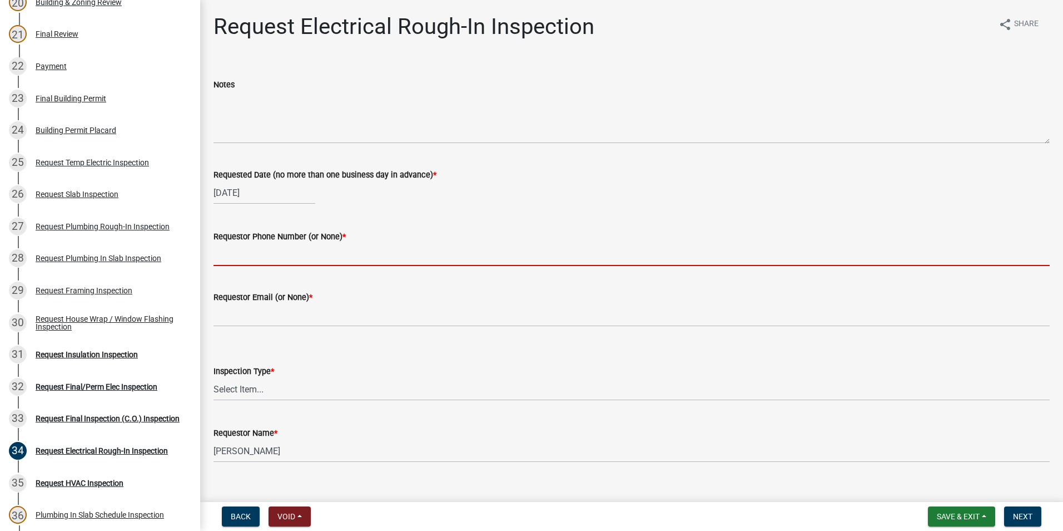
click at [272, 257] on input "Requestor Phone Number (or None) *" at bounding box center [632, 254] width 836 height 23
type input "3347480055"
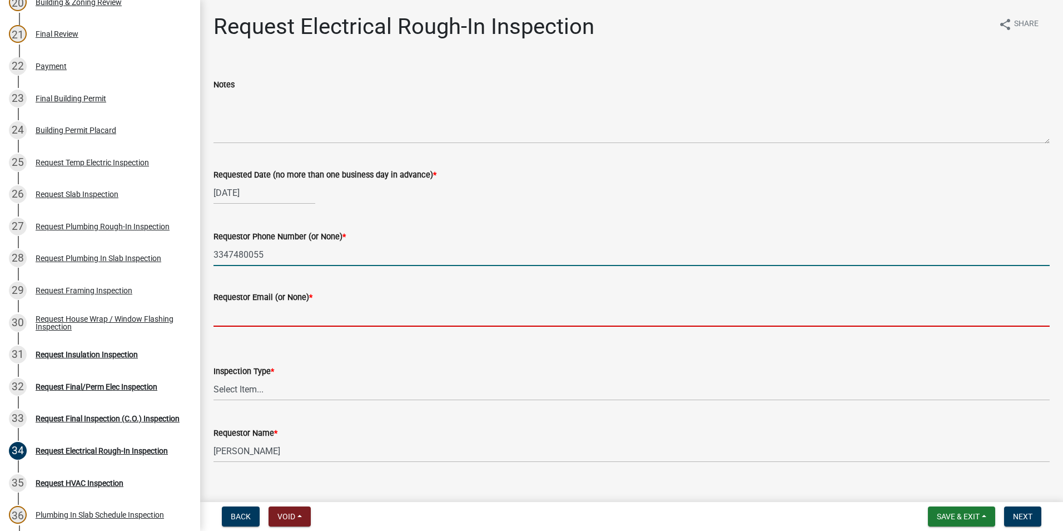
type input "None"
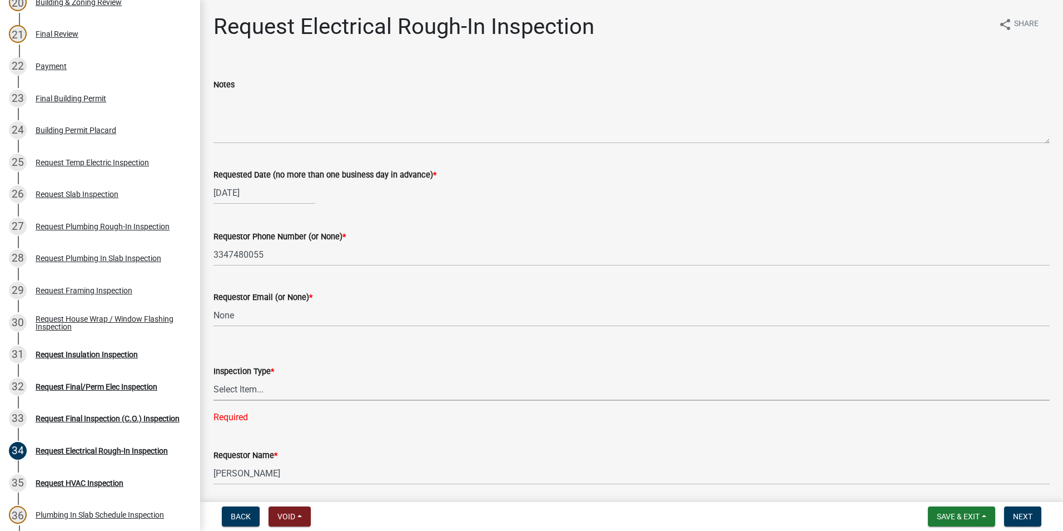
drag, startPoint x: 271, startPoint y: 385, endPoint x: 275, endPoint y: 390, distance: 6.0
click at [271, 385] on select "Select Item... Electrical Rough-In" at bounding box center [632, 389] width 836 height 23
click at [214, 378] on select "Select Item... Electrical Rough-In" at bounding box center [632, 389] width 836 height 23
select select "67548d0d-90c3-4d72-82f5-40817f841add"
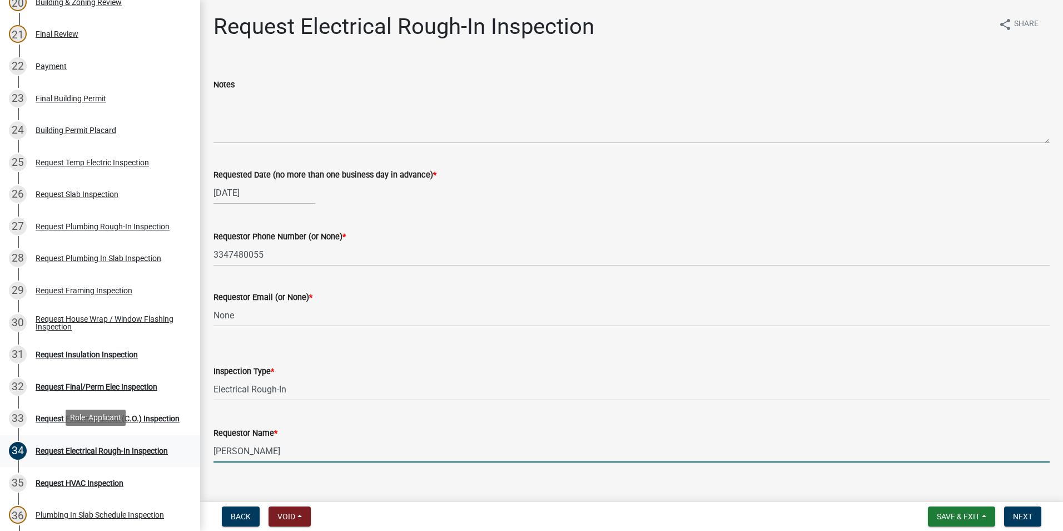
drag, startPoint x: 297, startPoint y: 446, endPoint x: 138, endPoint y: 437, distance: 158.8
click at [139, 437] on div "Step 3. Building Permit BP-2025-2025 Edit View Summary Notes Show emails 1 Intr…" at bounding box center [531, 265] width 1063 height 531
type input "[PERSON_NAME]"
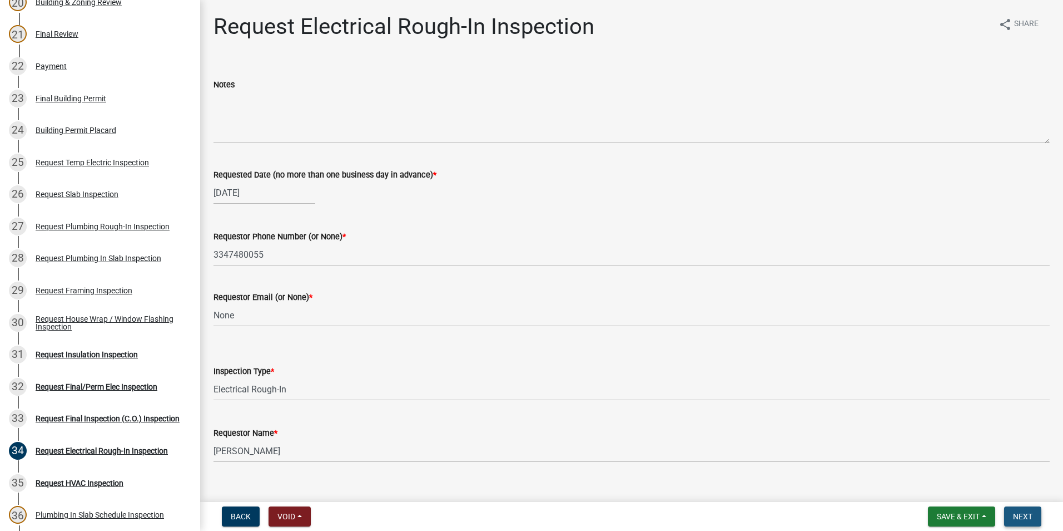
click at [1008, 515] on button "Next" at bounding box center [1022, 516] width 37 height 20
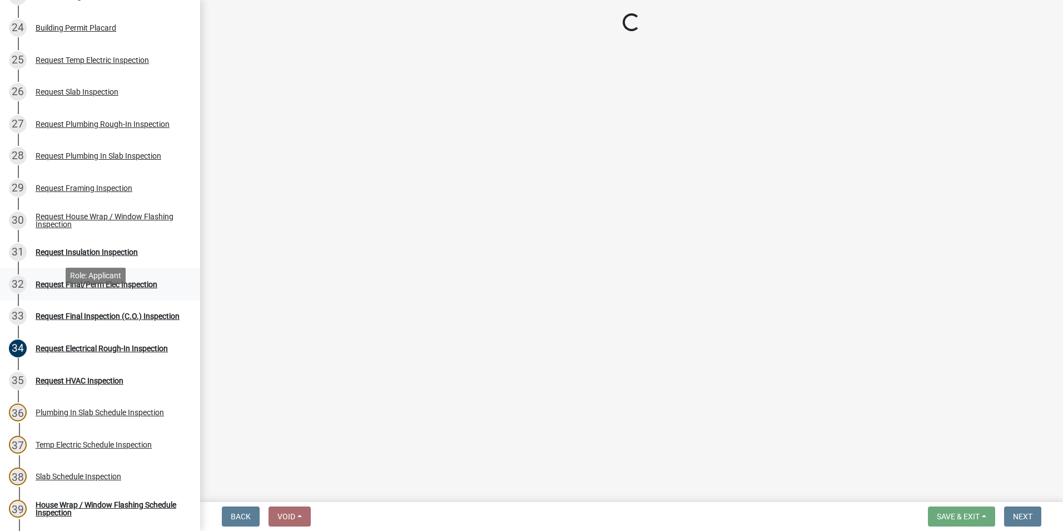
scroll to position [890, 0]
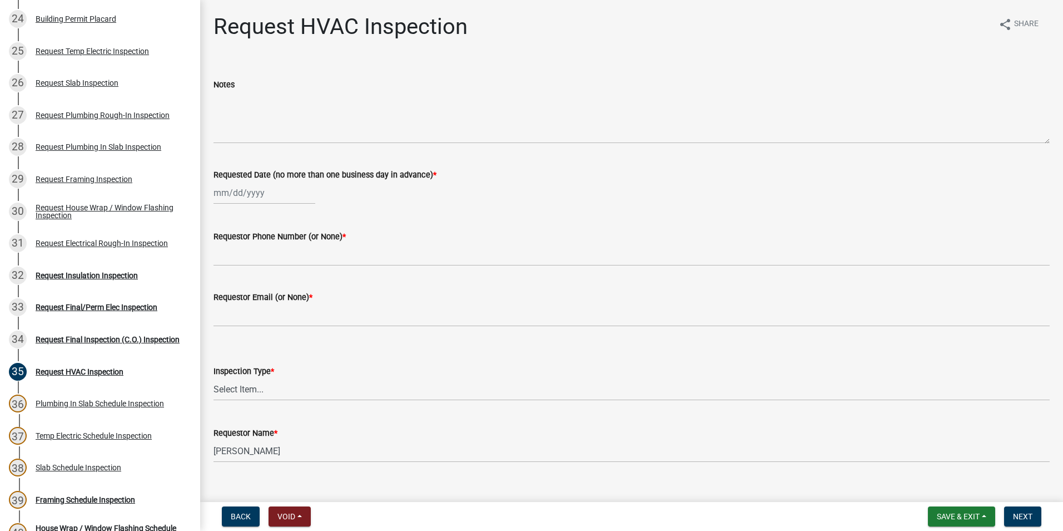
select select "8"
select select "2025"
click at [238, 195] on div "[PERSON_NAME] Feb Mar Apr [PERSON_NAME][DATE] Oct Nov [DATE] 1526 1527 1528 152…" at bounding box center [265, 192] width 102 height 23
click at [274, 297] on div "21" at bounding box center [278, 305] width 18 height 18
type input "[DATE]"
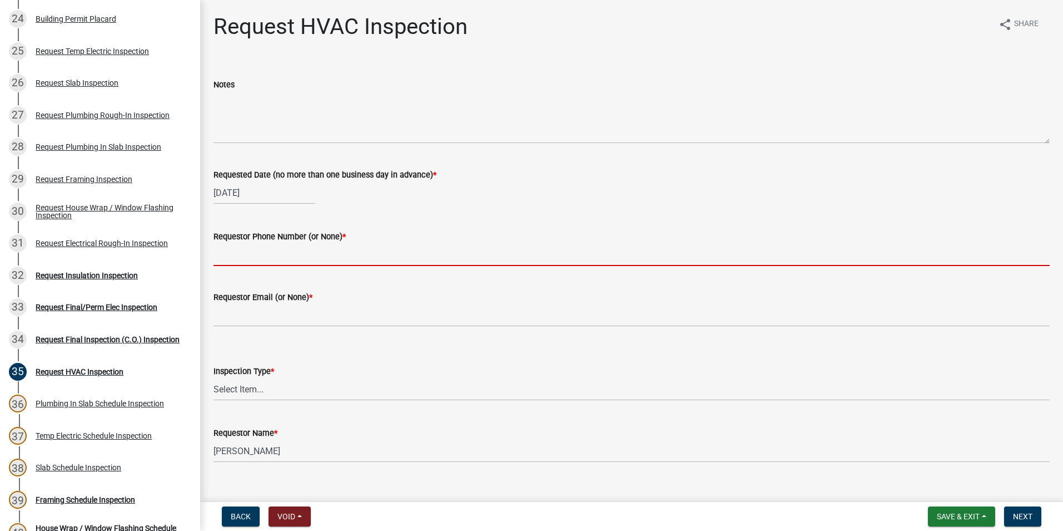
click at [290, 258] on input "Requestor Phone Number (or None) *" at bounding box center [632, 254] width 836 height 23
type input "3347480055"
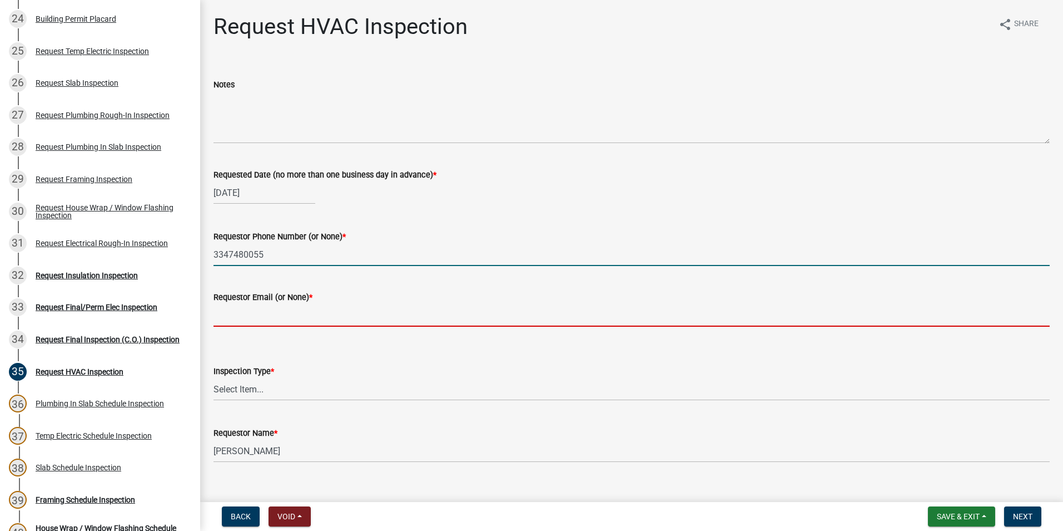
type input "None"
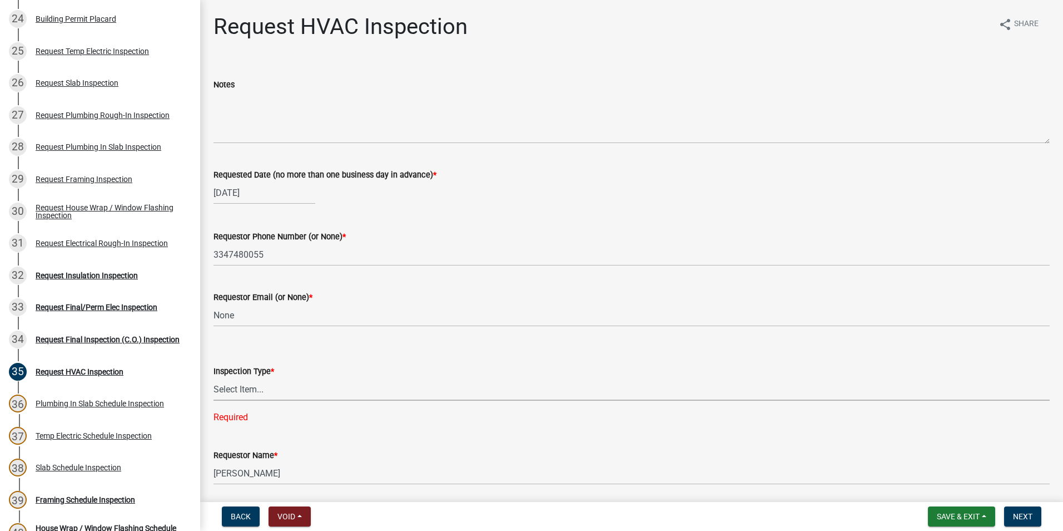
click at [296, 391] on select "Select Item... HVAC" at bounding box center [632, 389] width 836 height 23
click at [214, 378] on select "Select Item... HVAC" at bounding box center [632, 389] width 836 height 23
select select "9f61f643-e90c-48cb-862c-7dc940cfcd85"
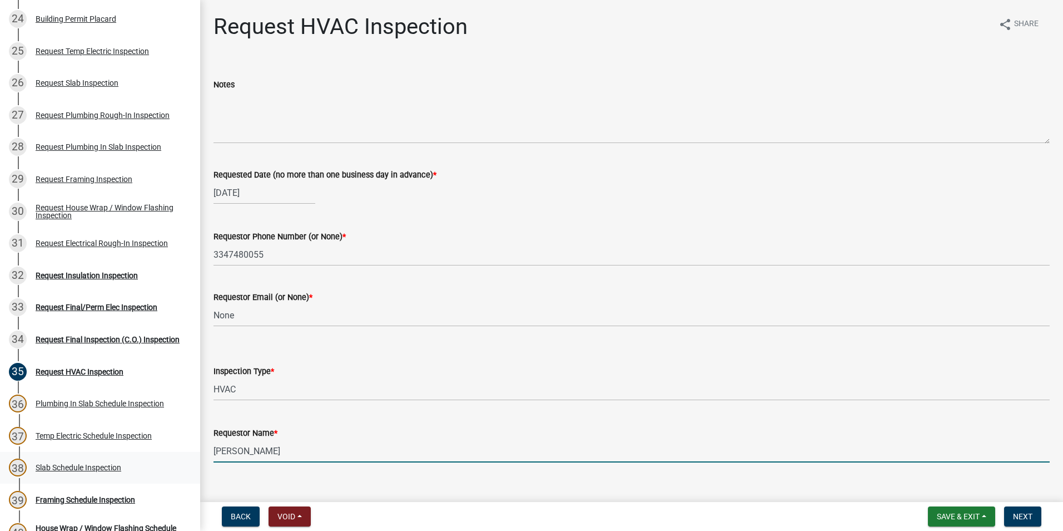
drag, startPoint x: 290, startPoint y: 459, endPoint x: 169, endPoint y: 453, distance: 120.8
click at [169, 453] on div "Step 3. Building Permit BP-2025-2025 Edit View Summary Notes Show emails 1 Intr…" at bounding box center [531, 265] width 1063 height 531
type input "[PERSON_NAME]"
click at [1016, 518] on span "Next" at bounding box center [1022, 516] width 19 height 9
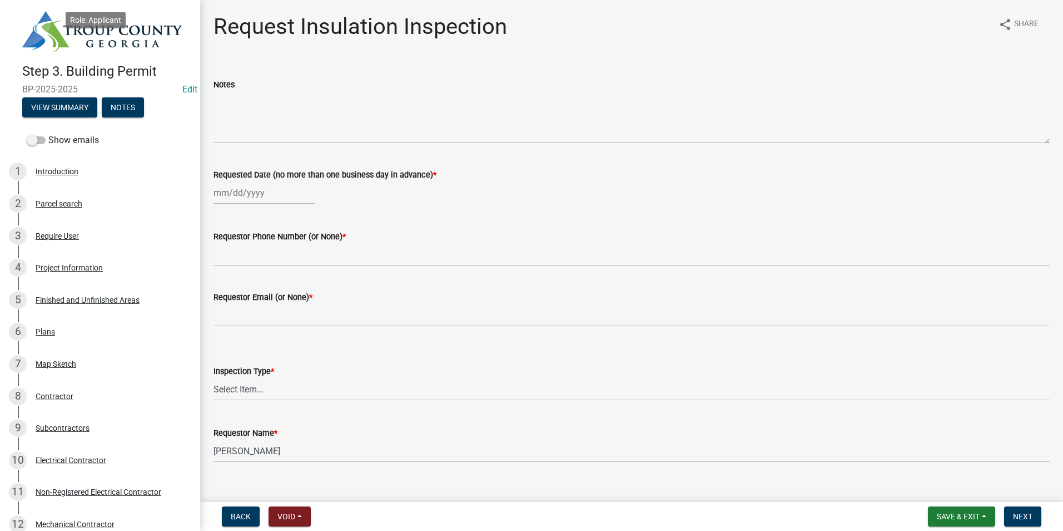
scroll to position [0, 0]
click at [126, 264] on div "4 Project Information" at bounding box center [96, 268] width 174 height 18
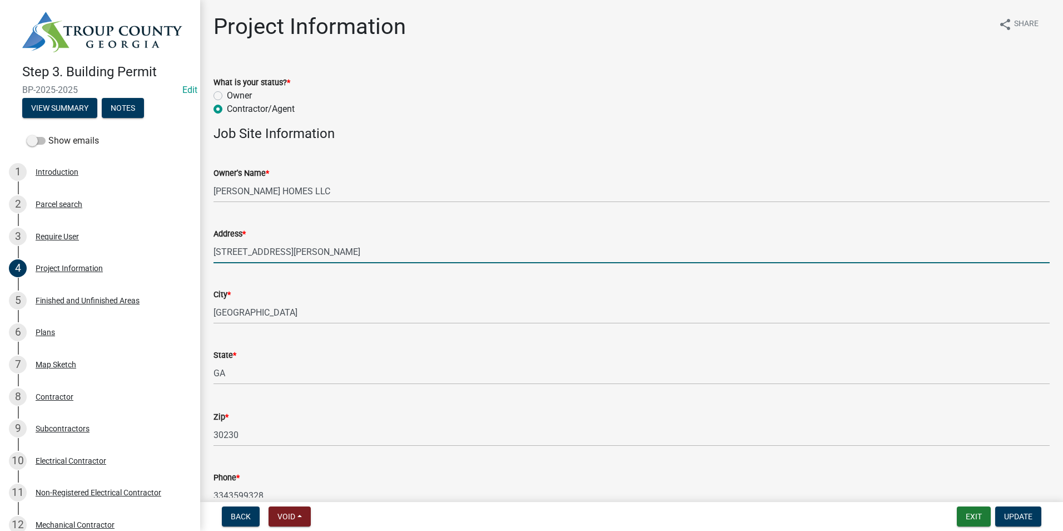
drag, startPoint x: 314, startPoint y: 250, endPoint x: 197, endPoint y: 259, distance: 117.6
click at [197, 259] on div "Step 3. Building Permit BP-2025-2025 Edit View Summary Notes Show emails 1 Intr…" at bounding box center [531, 265] width 1063 height 531
